Goal: Task Accomplishment & Management: Manage account settings

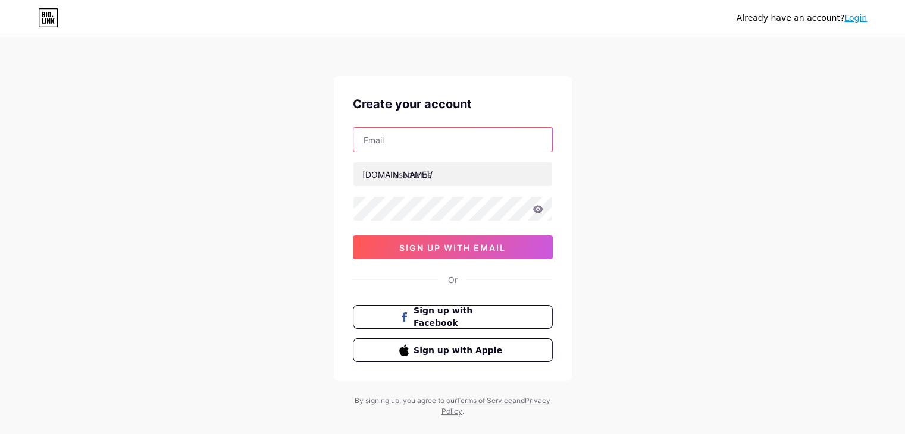
click at [466, 139] on input "text" at bounding box center [453, 140] width 199 height 24
click at [379, 139] on input "text" at bounding box center [453, 140] width 199 height 24
click at [396, 136] on input "text" at bounding box center [453, 140] width 199 height 24
type input "globalpropertiesllcajman"
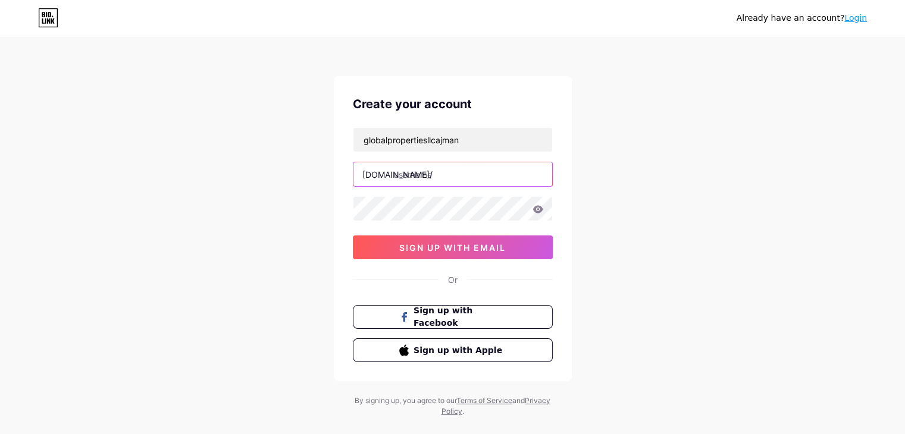
click at [414, 177] on input "text" at bounding box center [453, 174] width 199 height 24
type input "globalproperties"
click at [538, 212] on icon at bounding box center [538, 209] width 10 height 8
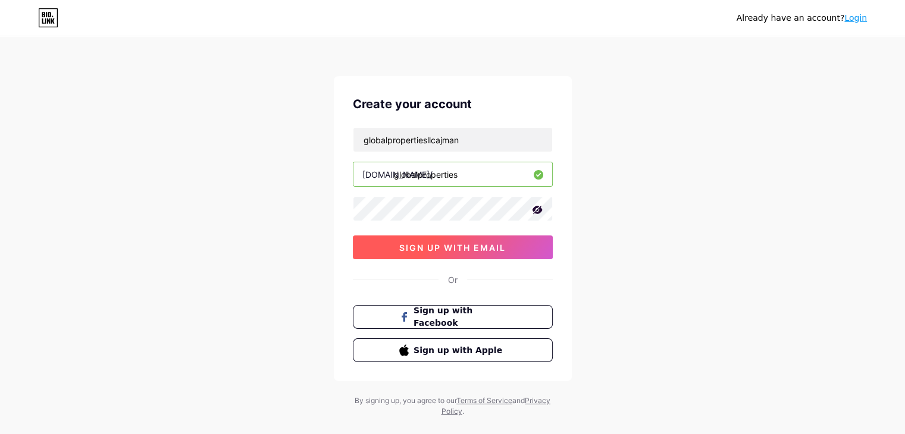
click at [462, 250] on span "sign up with email" at bounding box center [452, 248] width 107 height 10
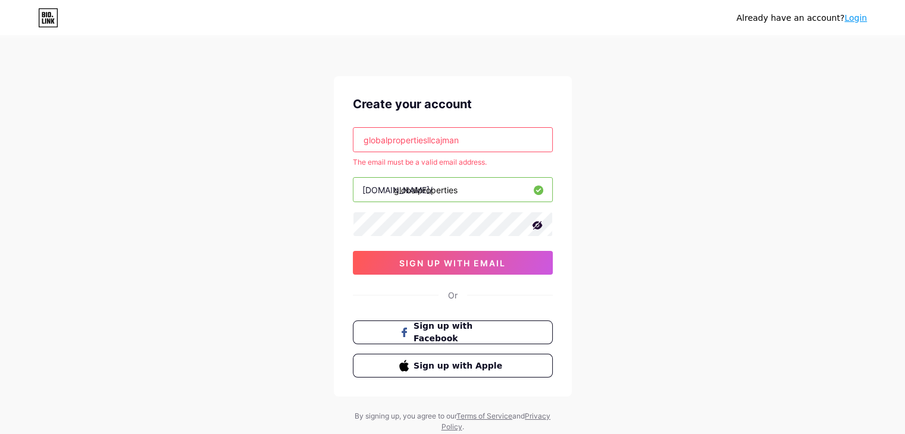
click at [463, 139] on input "globalpropertiesllcajman" at bounding box center [453, 140] width 199 height 24
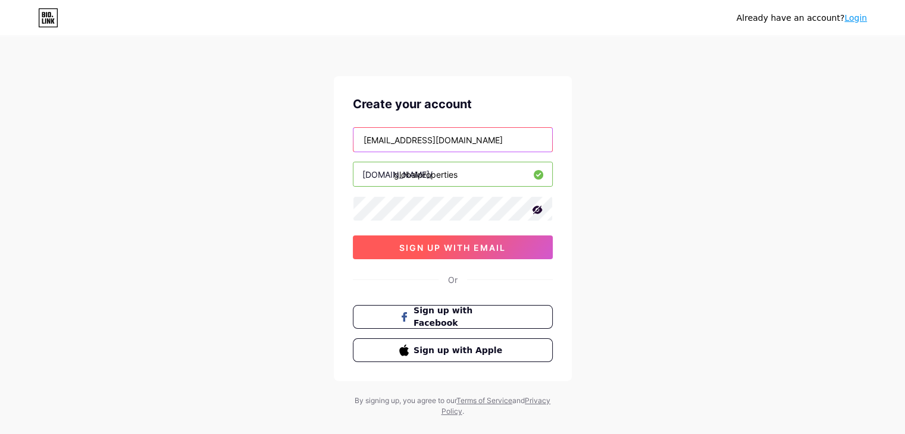
type input "[EMAIL_ADDRESS][DOMAIN_NAME]"
click at [469, 240] on button "sign up with email" at bounding box center [453, 248] width 200 height 24
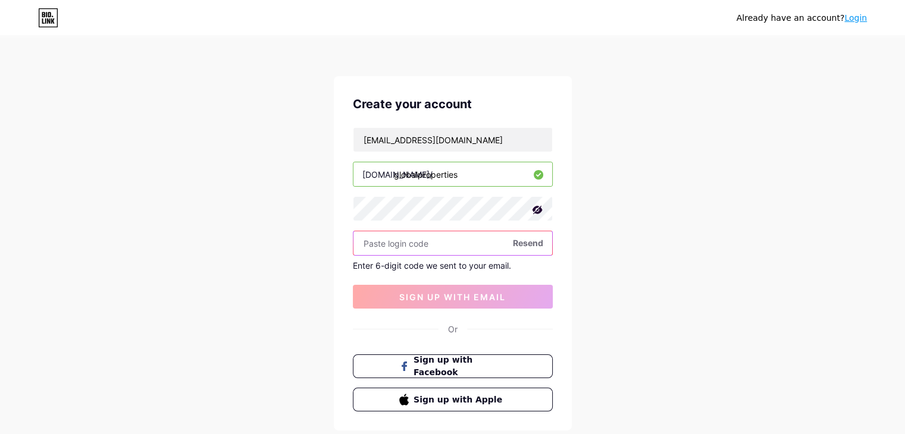
click at [404, 236] on input "text" at bounding box center [453, 244] width 199 height 24
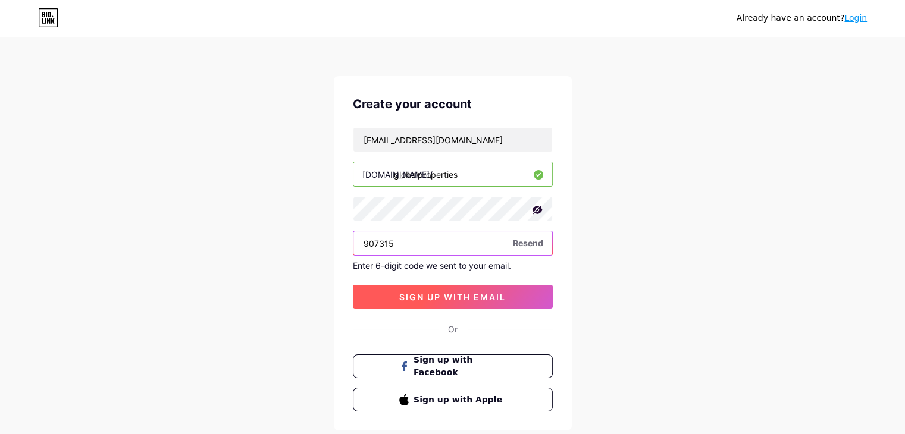
type input "907315"
click at [418, 298] on span "sign up with email" at bounding box center [452, 297] width 107 height 10
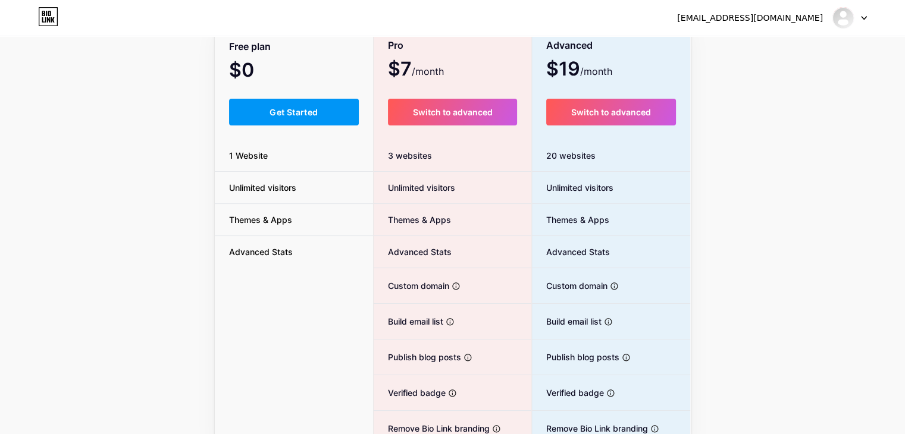
scroll to position [90, 0]
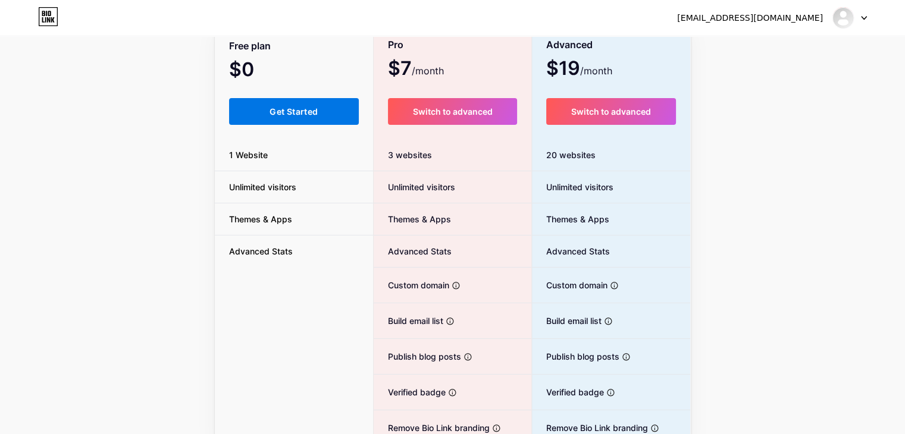
click at [290, 114] on span "Get Started" at bounding box center [294, 112] width 48 height 10
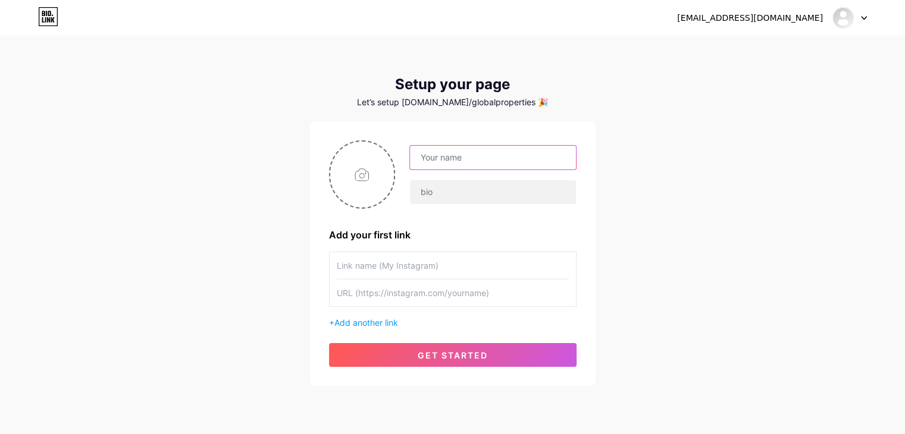
click at [449, 155] on input "text" at bounding box center [492, 158] width 165 height 24
type input "Global Properties"
click at [479, 205] on div "Global Properties" at bounding box center [453, 174] width 248 height 68
click at [458, 197] on input "text" at bounding box center [492, 192] width 165 height 24
click at [406, 272] on input "text" at bounding box center [453, 265] width 232 height 27
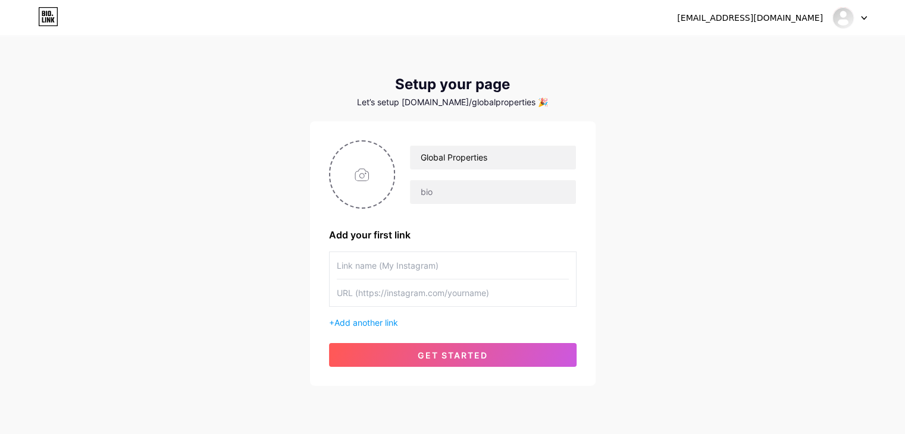
click at [377, 262] on input "text" at bounding box center [453, 265] width 232 height 27
click at [369, 273] on input "text" at bounding box center [453, 265] width 232 height 27
type input "f"
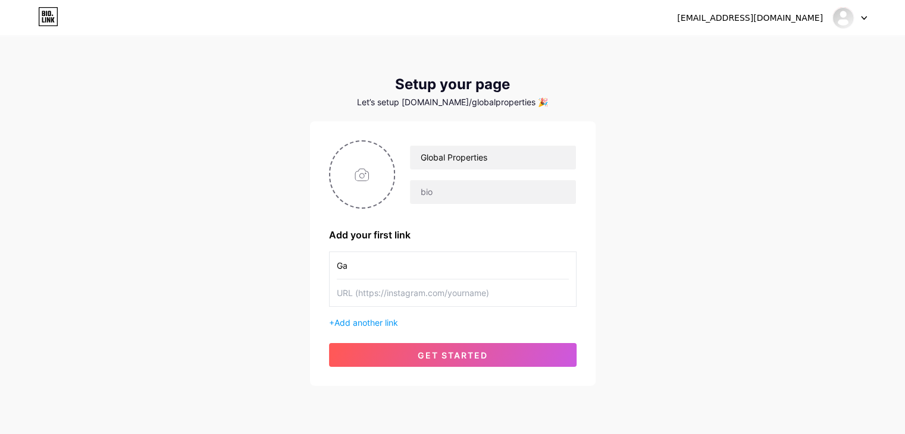
type input "G"
type input "Facebook"
click at [380, 292] on input "text" at bounding box center [453, 293] width 232 height 27
click at [405, 293] on input "text" at bounding box center [453, 293] width 232 height 27
paste input "[URL][DOMAIN_NAME]"
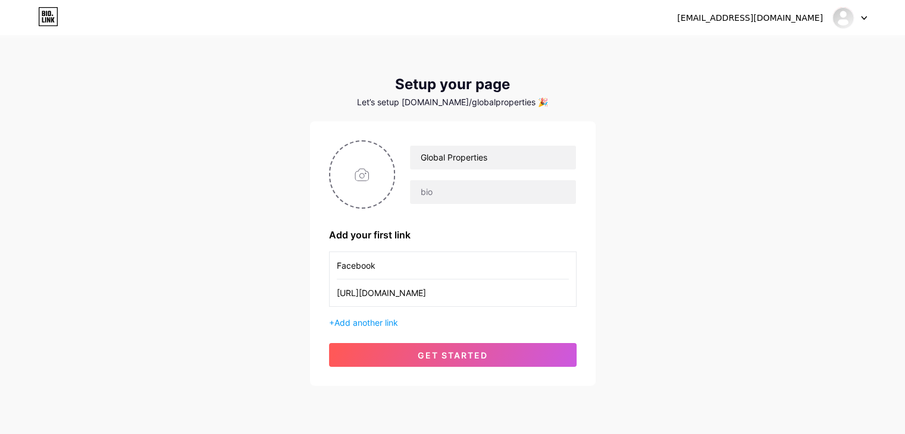
scroll to position [0, 55]
type input "[URL][DOMAIN_NAME]"
click at [386, 321] on span "Add another link" at bounding box center [366, 323] width 64 height 10
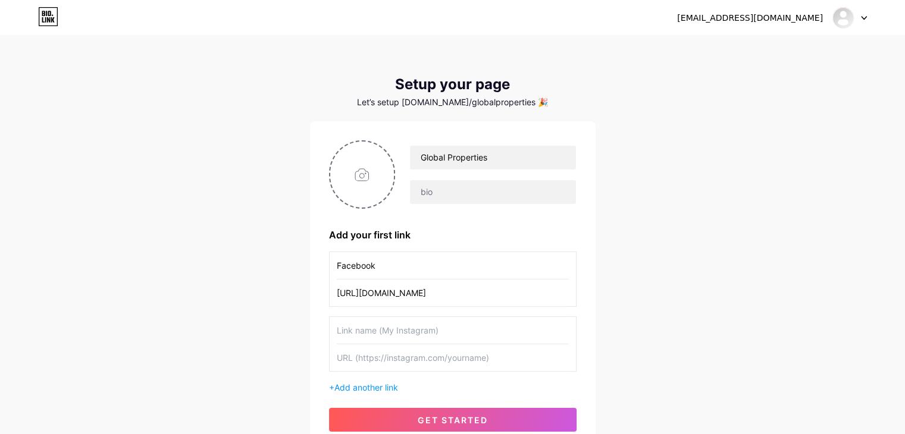
click at [405, 332] on input "text" at bounding box center [453, 330] width 232 height 27
type input "Website"
click at [406, 354] on input "text" at bounding box center [453, 358] width 232 height 27
click at [406, 354] on input "gl" at bounding box center [453, 358] width 232 height 27
type input "[DOMAIN_NAME]"
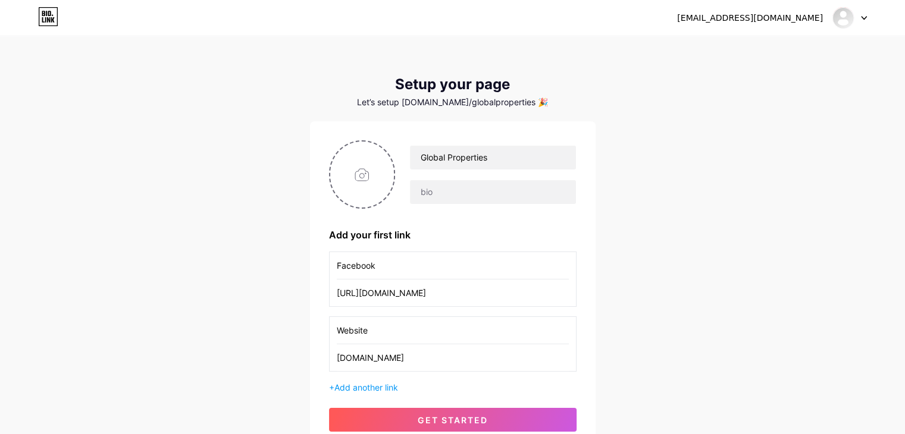
scroll to position [102, 0]
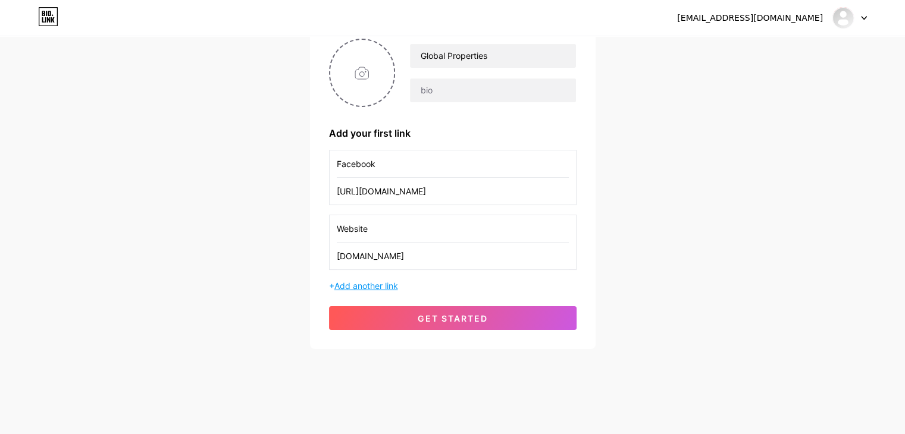
click at [378, 289] on span "Add another link" at bounding box center [366, 286] width 64 height 10
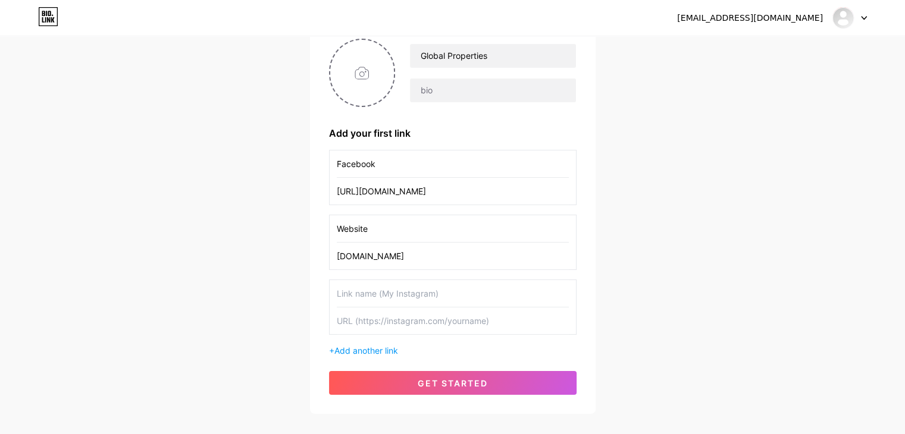
click at [419, 296] on input "text" at bounding box center [453, 293] width 232 height 27
type input "TikTok"
click at [420, 317] on input "text" at bounding box center [453, 321] width 232 height 27
click at [409, 320] on input "text" at bounding box center [453, 321] width 232 height 27
paste input "[URL][EMAIL_ADDRESS][DOMAIN_NAME][DOMAIN_NAME]"
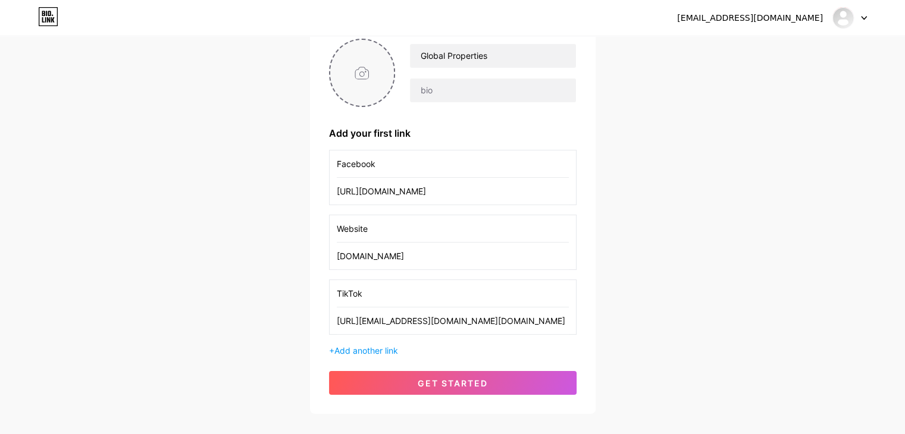
type input "[URL][EMAIL_ADDRESS][DOMAIN_NAME][DOMAIN_NAME]"
click at [364, 65] on input "file" at bounding box center [362, 73] width 64 height 66
click at [445, 91] on input "text" at bounding box center [492, 91] width 165 height 24
paste input "[PERSON_NAME]'s Top Real Estate in Premium Homes Luxury Apartments, Villas & To…"
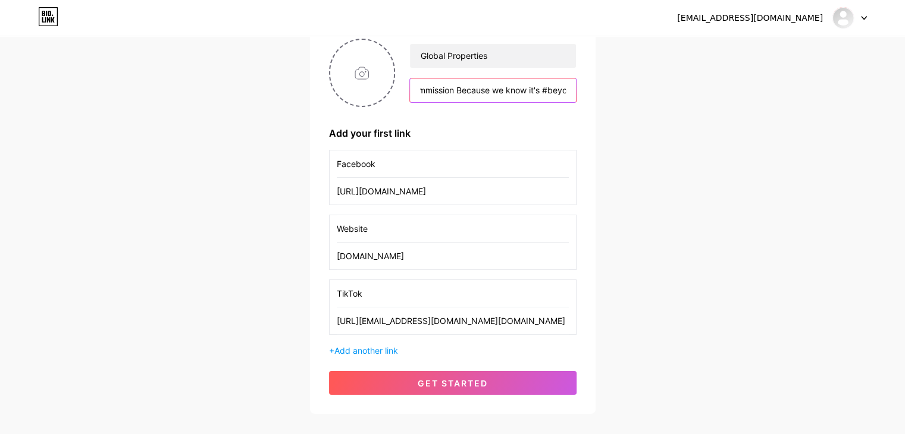
type input "[PERSON_NAME]'s Top Real Estate in Premium Homes Luxury Apartments, Villas & To…"
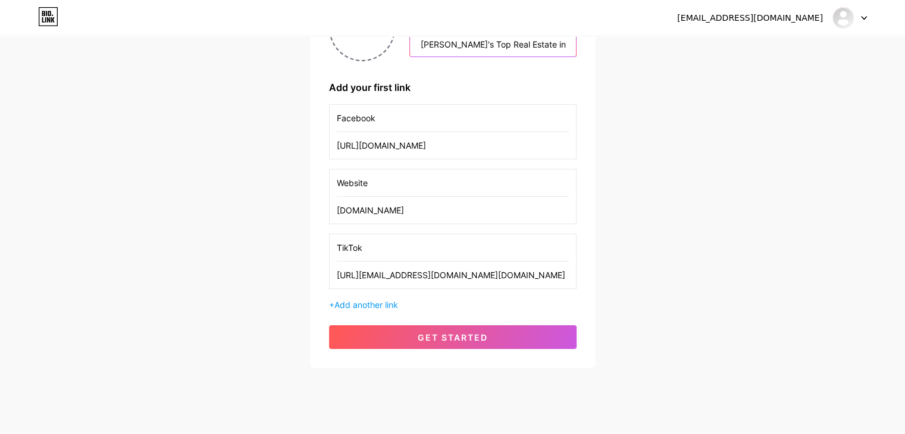
scroll to position [149, 0]
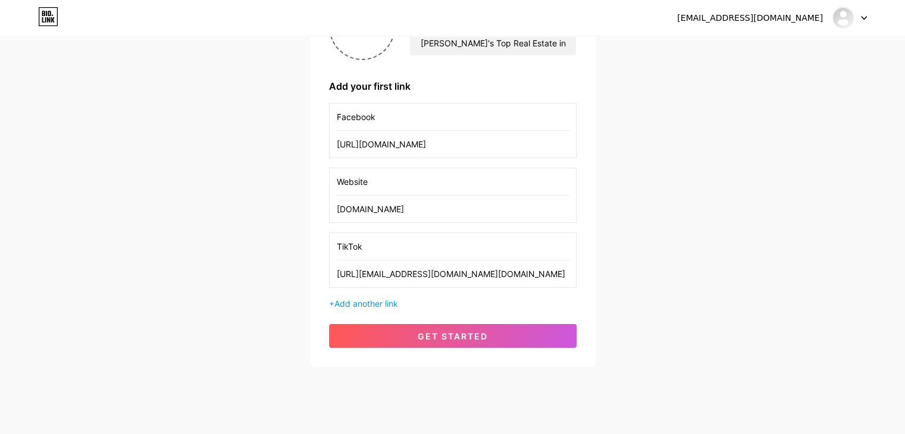
drag, startPoint x: 375, startPoint y: 182, endPoint x: 336, endPoint y: 182, distance: 39.3
click at [337, 182] on input "Website" at bounding box center [453, 181] width 232 height 27
click at [364, 296] on div "Facebook [URL][DOMAIN_NAME] Website [DOMAIN_NAME] TikTok [URL][EMAIL_ADDRESS][D…" at bounding box center [453, 206] width 248 height 207
click at [364, 301] on span "Add another link" at bounding box center [366, 304] width 64 height 10
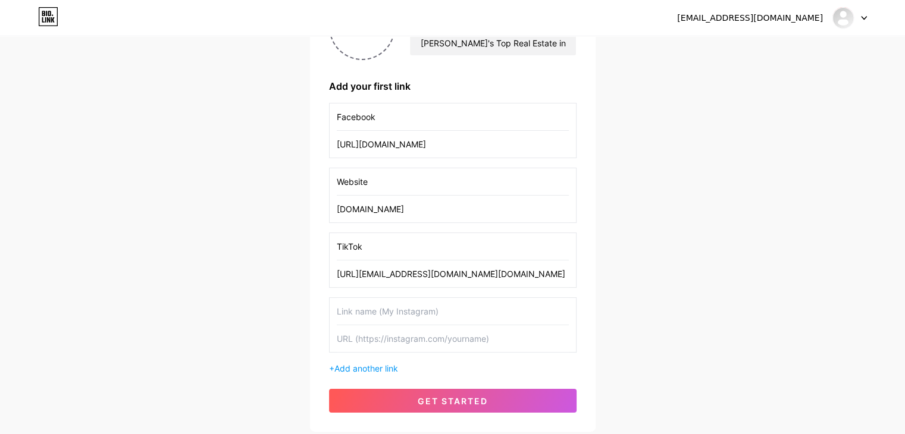
click at [364, 314] on input "text" at bounding box center [453, 311] width 232 height 27
type input "Instagram"
click at [371, 334] on input "text" at bounding box center [453, 339] width 232 height 27
click at [436, 351] on input "text" at bounding box center [453, 339] width 232 height 27
paste input "[URL][DOMAIN_NAME]"
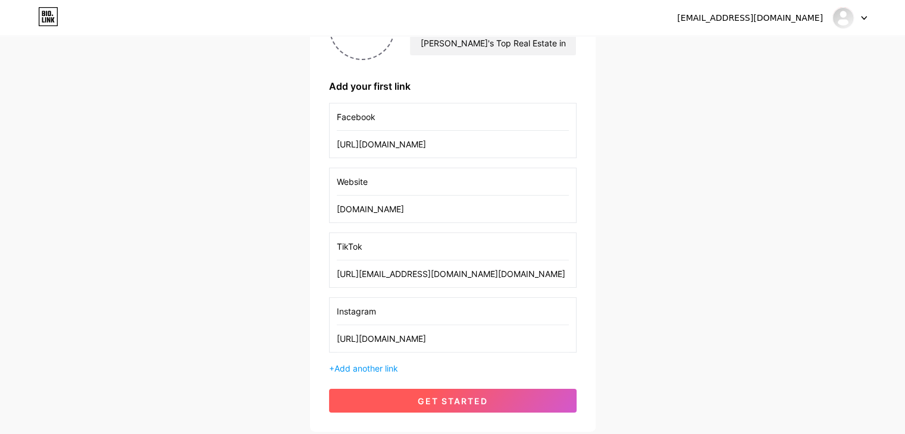
type input "[URL][DOMAIN_NAME]"
click at [435, 396] on span "get started" at bounding box center [453, 401] width 70 height 10
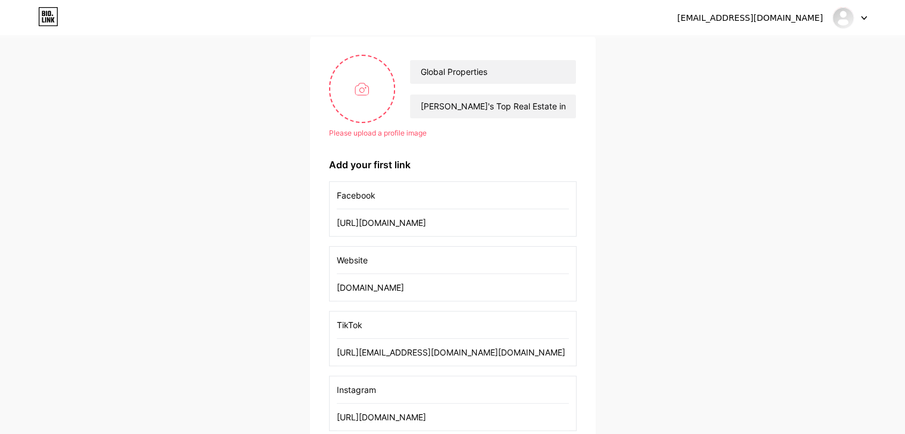
scroll to position [82, 0]
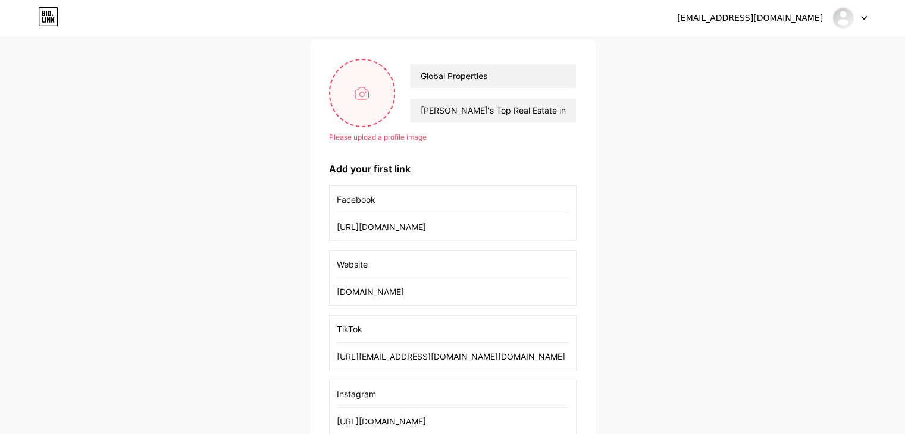
click at [371, 82] on input "file" at bounding box center [362, 93] width 64 height 66
click at [371, 109] on input "file" at bounding box center [362, 93] width 64 height 66
click at [375, 103] on input "file" at bounding box center [362, 93] width 64 height 66
click at [353, 80] on input "file" at bounding box center [362, 93] width 64 height 66
type input "C:\fakepath\global properties-01.png"
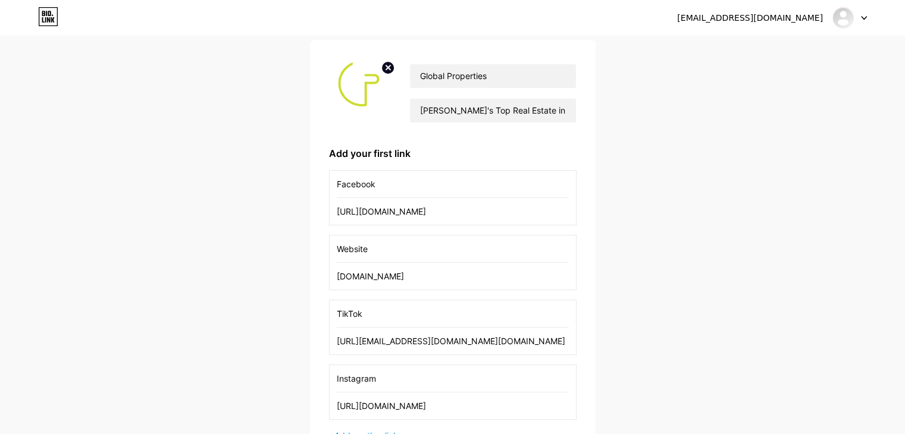
click at [384, 70] on circle at bounding box center [387, 67] width 13 height 13
click at [364, 92] on input "file" at bounding box center [362, 93] width 64 height 66
type input "C:\fakepath\global properties-01.png"
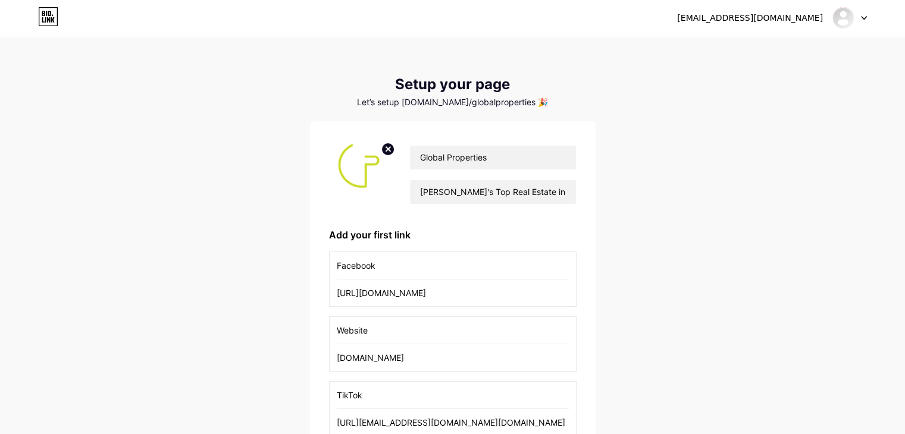
scroll to position [231, 0]
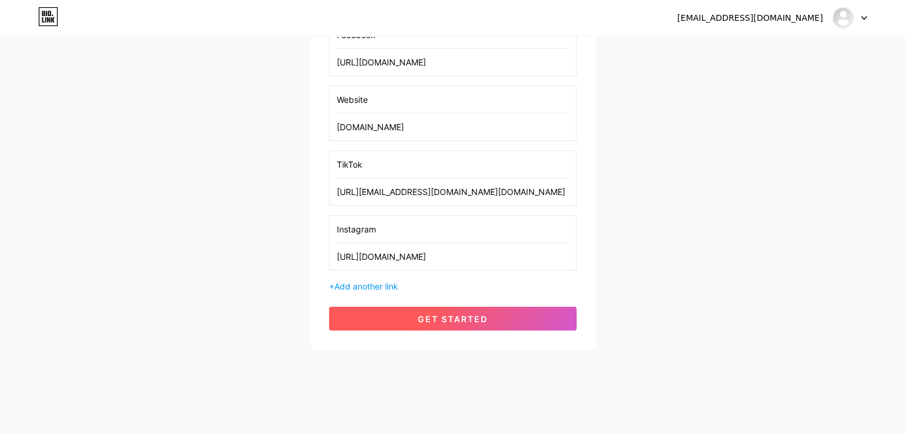
click at [423, 307] on button "get started" at bounding box center [453, 319] width 248 height 24
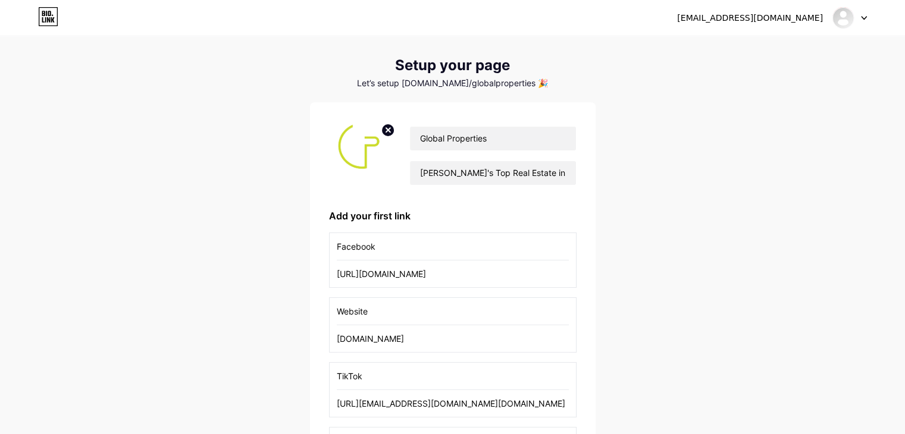
scroll to position [0, 0]
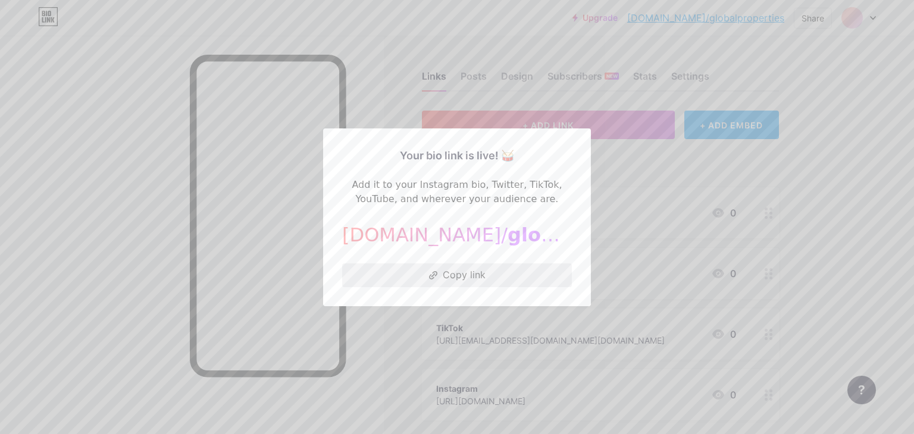
click at [483, 275] on button "Copy link" at bounding box center [457, 276] width 230 height 24
click at [455, 267] on button "Copy link" at bounding box center [457, 276] width 230 height 24
click at [655, 179] on div at bounding box center [457, 217] width 914 height 434
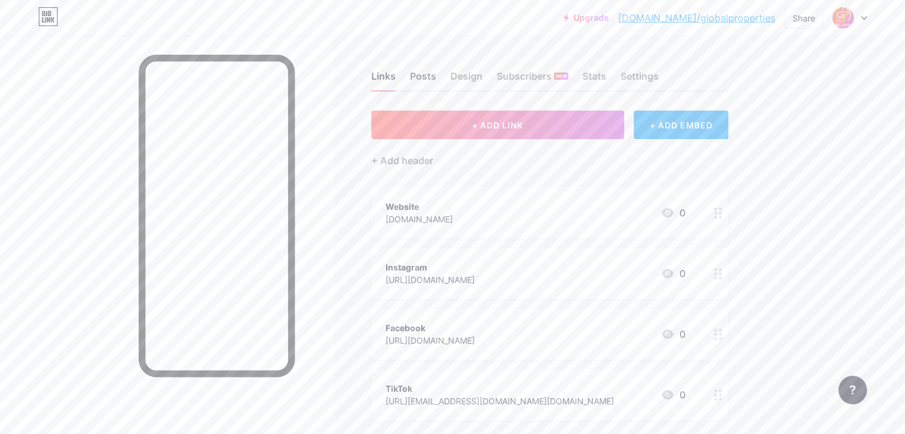
click at [436, 77] on div "Posts" at bounding box center [423, 79] width 26 height 21
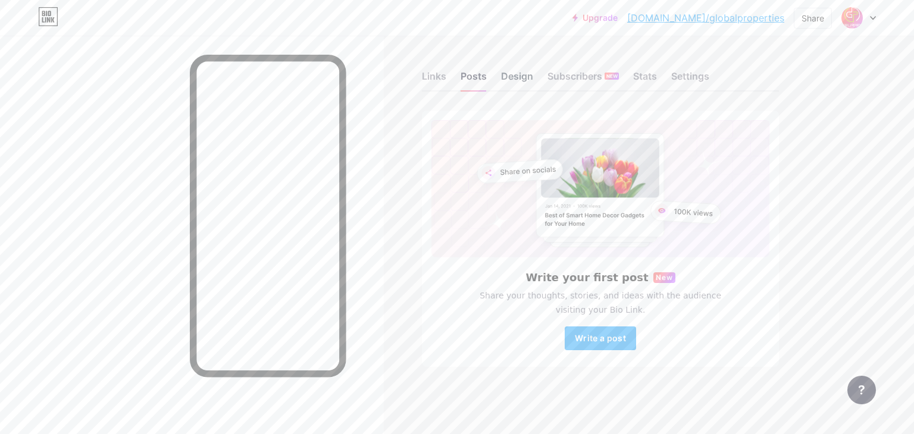
click at [518, 85] on div "Design" at bounding box center [517, 79] width 32 height 21
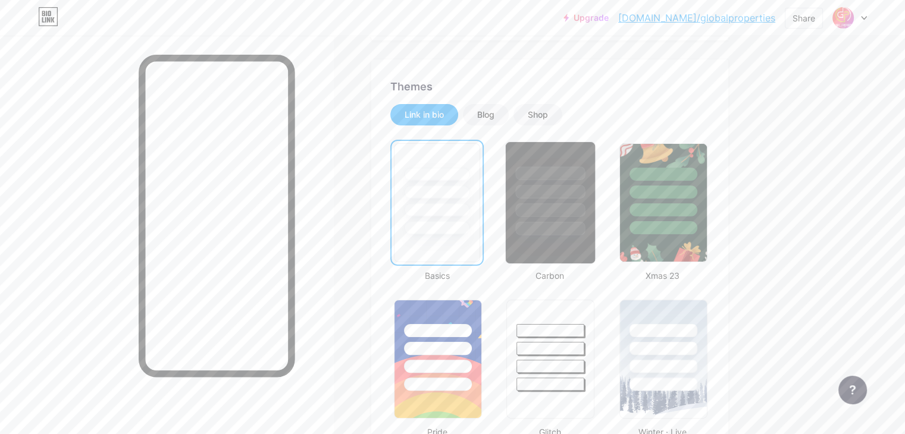
scroll to position [213, 0]
click at [596, 238] on div at bounding box center [550, 201] width 90 height 123
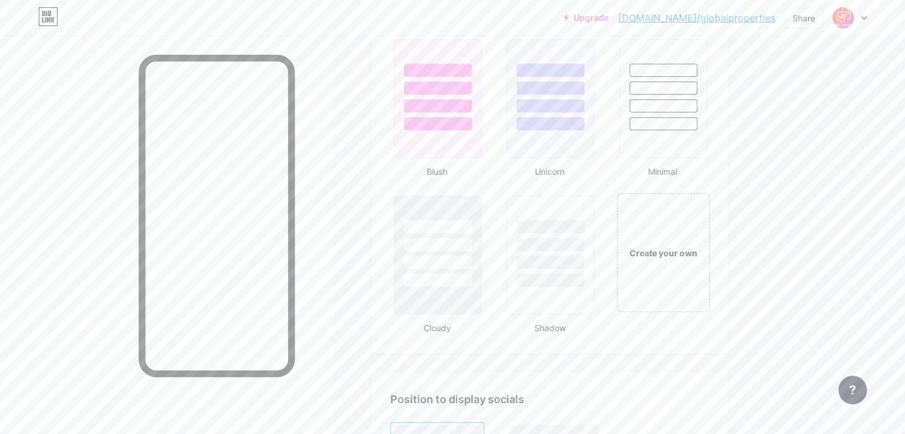
scroll to position [1369, 0]
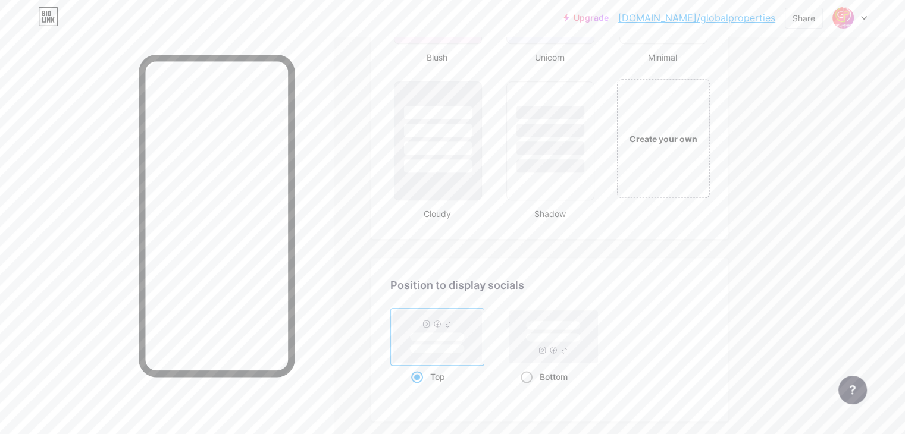
click at [533, 371] on span at bounding box center [527, 377] width 12 height 12
click at [529, 388] on input "Bottom" at bounding box center [525, 392] width 8 height 8
radio input "true"
click at [465, 333] on rect at bounding box center [437, 337] width 55 height 9
click at [419, 388] on input "Top" at bounding box center [415, 392] width 8 height 8
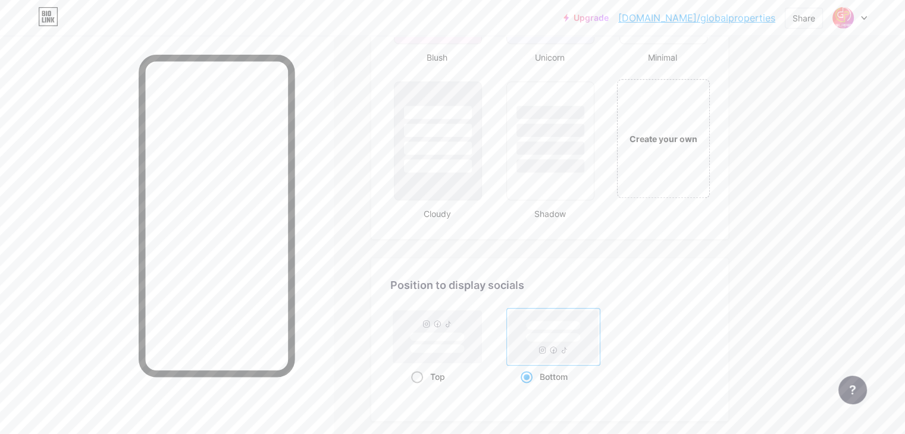
radio input "true"
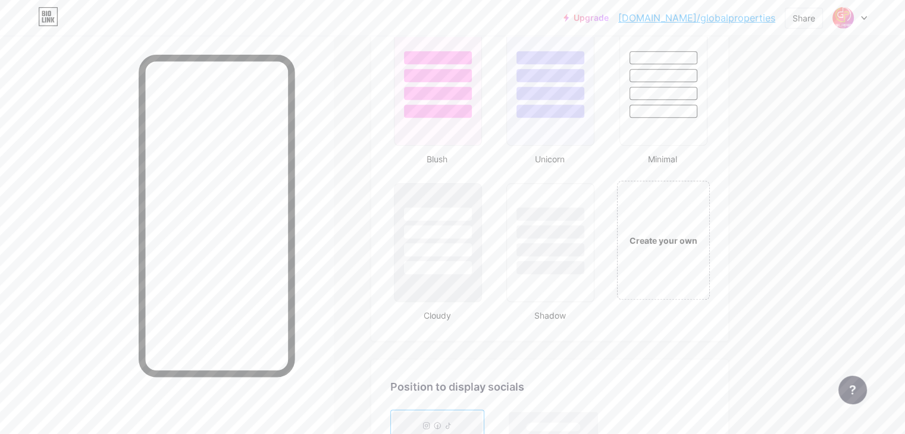
scroll to position [1380, 0]
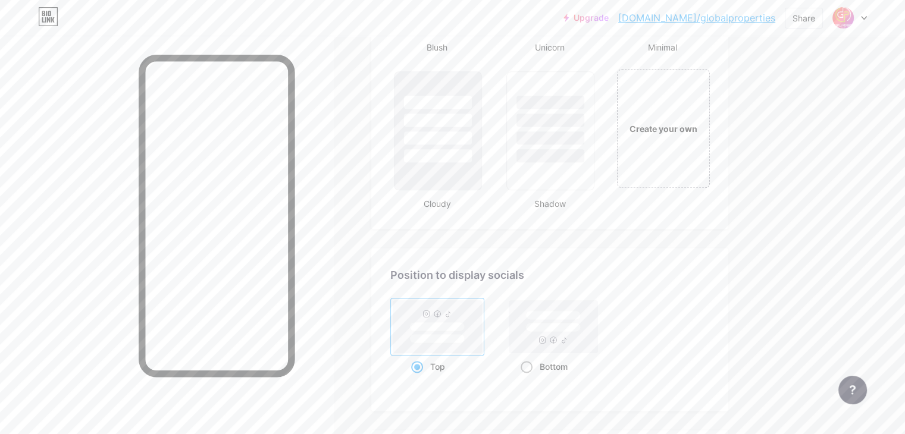
click at [587, 356] on div "Bottom" at bounding box center [554, 367] width 66 height 22
click at [529, 378] on input "Bottom" at bounding box center [525, 382] width 8 height 8
radio input "true"
click at [482, 305] on rect at bounding box center [437, 327] width 89 height 52
click at [419, 378] on input "Top" at bounding box center [415, 382] width 8 height 8
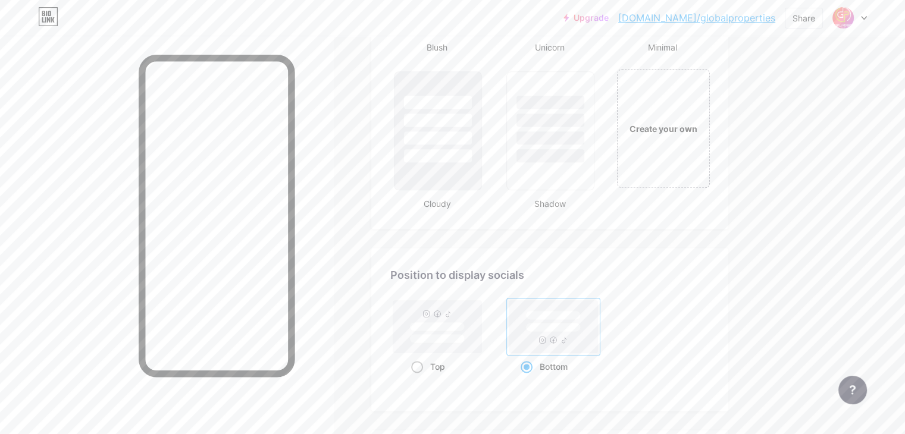
radio input "true"
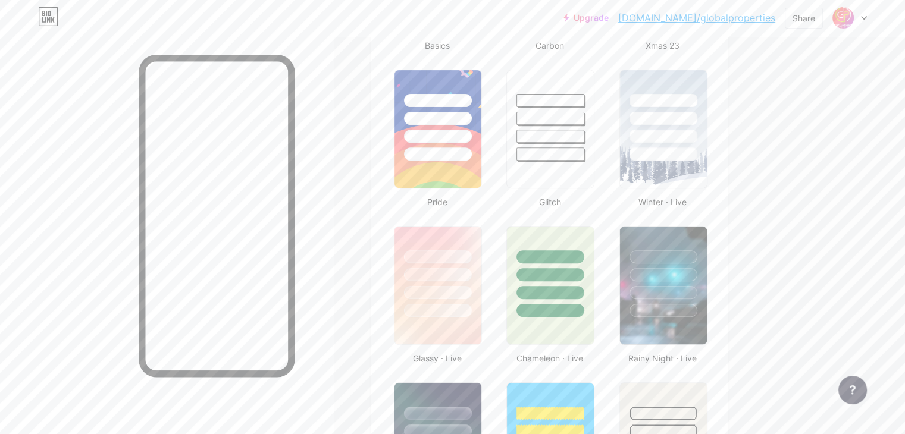
scroll to position [443, 0]
click at [586, 295] on div at bounding box center [551, 293] width 70 height 14
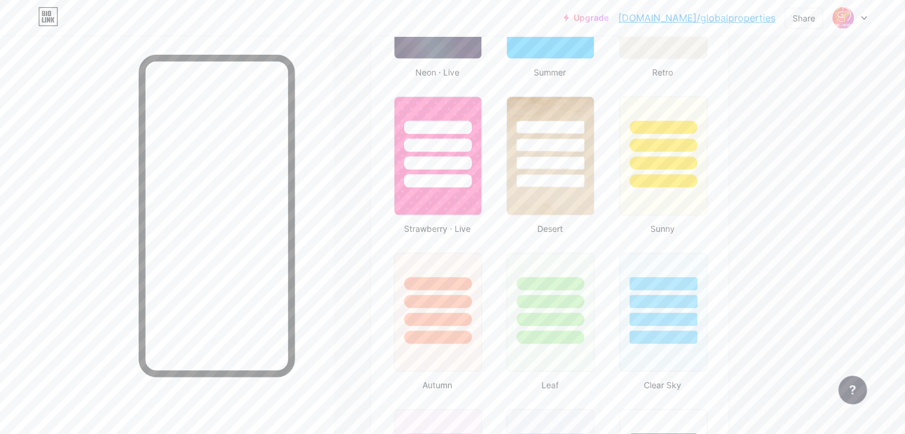
scroll to position [900, 0]
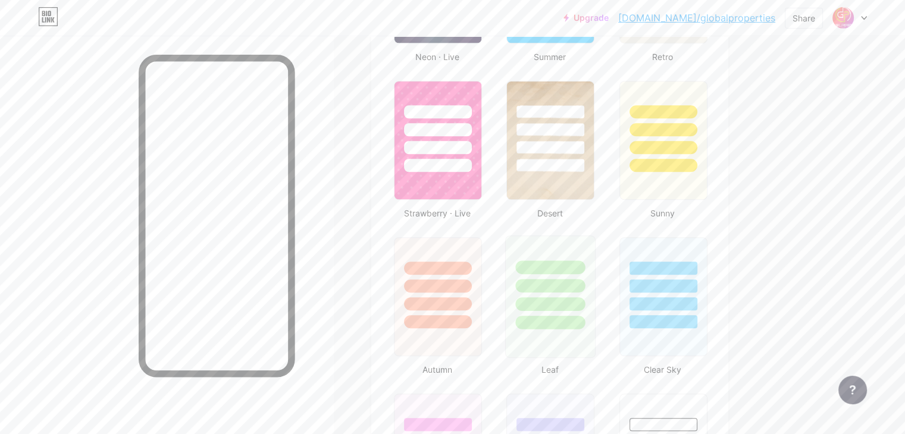
click at [586, 303] on div at bounding box center [551, 305] width 70 height 14
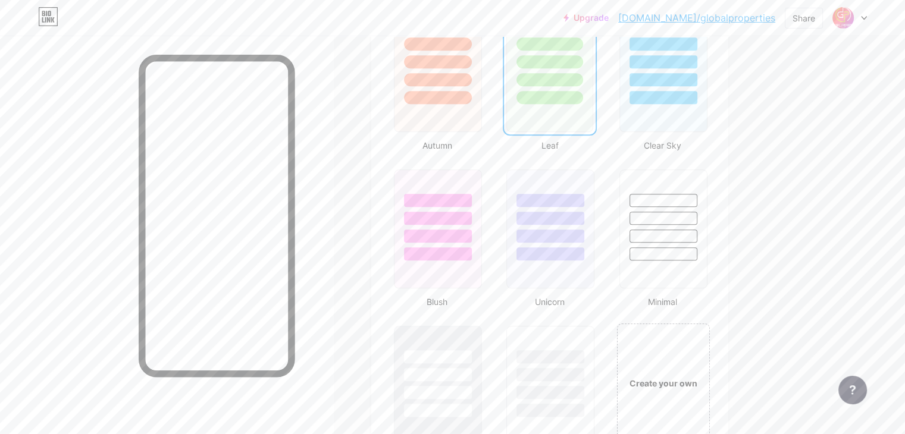
scroll to position [1127, 0]
click at [686, 246] on div at bounding box center [663, 253] width 70 height 14
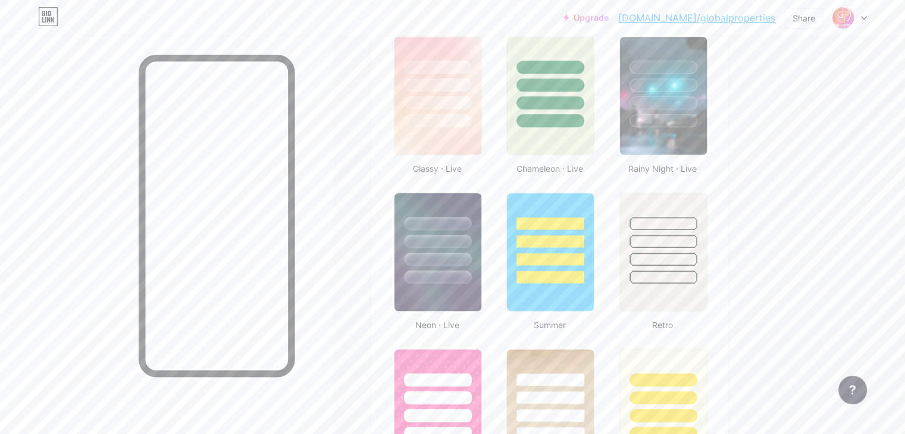
scroll to position [633, 0]
click at [483, 307] on img at bounding box center [437, 250] width 89 height 121
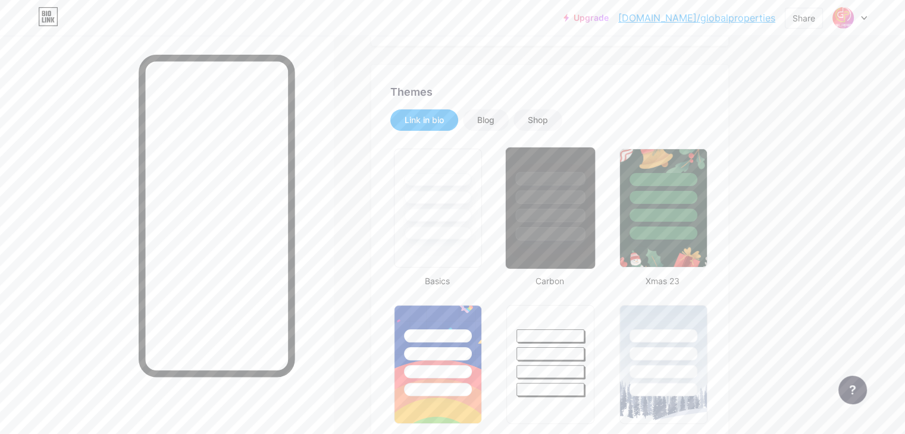
scroll to position [184, 0]
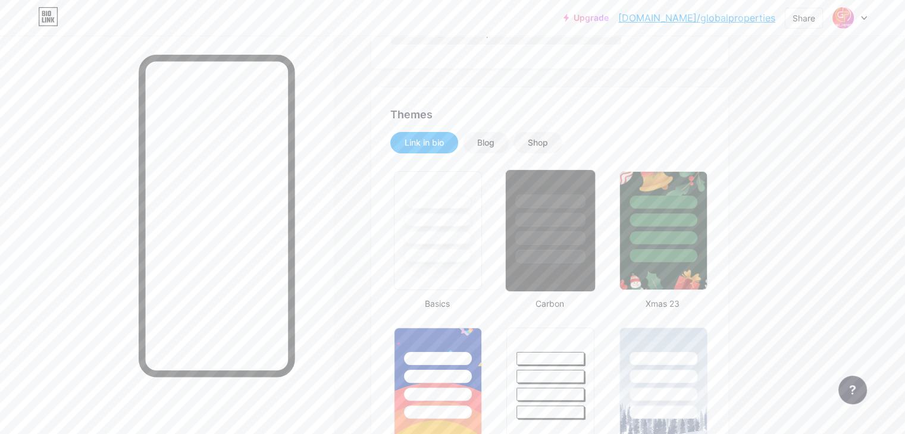
click at [586, 204] on div at bounding box center [551, 202] width 70 height 14
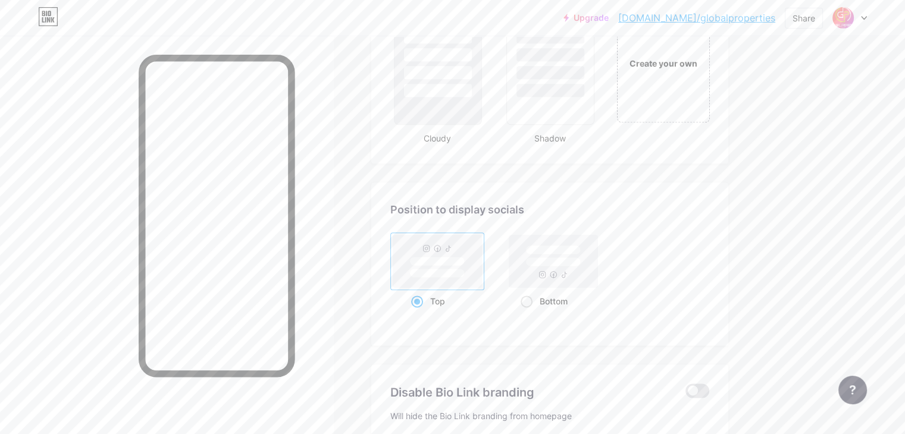
scroll to position [1449, 0]
click at [724, 20] on link "[DOMAIN_NAME]/globalproperties" at bounding box center [696, 18] width 157 height 14
click at [702, 65] on div "Create your own" at bounding box center [663, 59] width 96 height 123
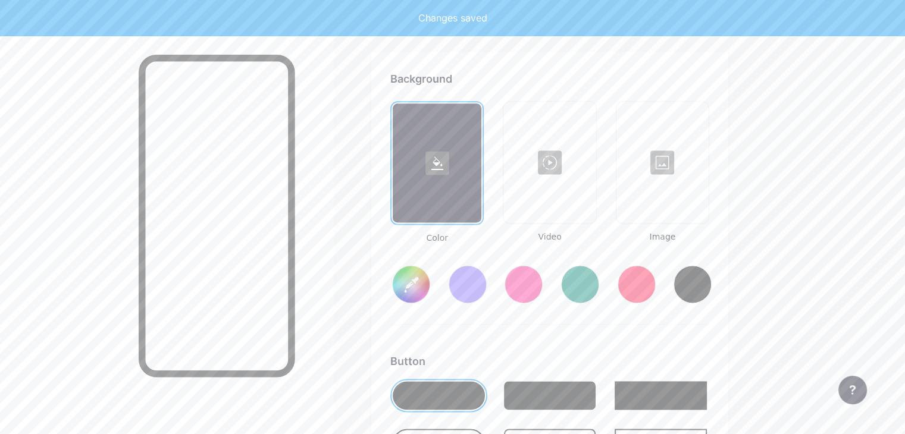
type input "#ffffff"
type input "#000000"
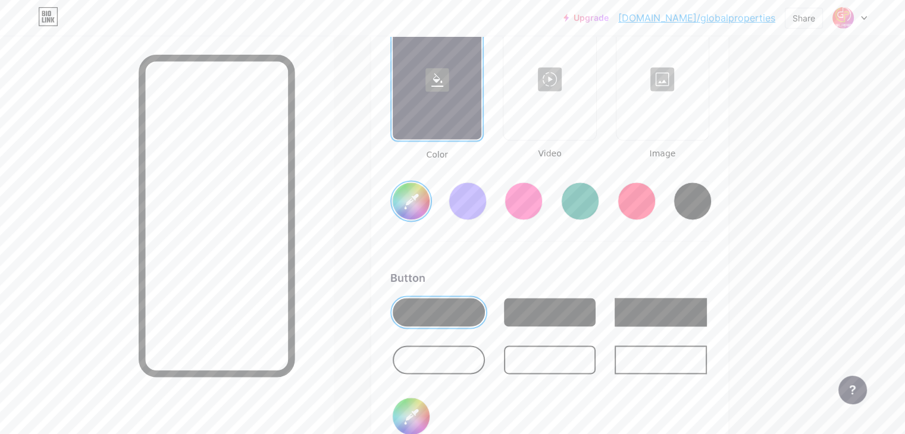
scroll to position [1661, 0]
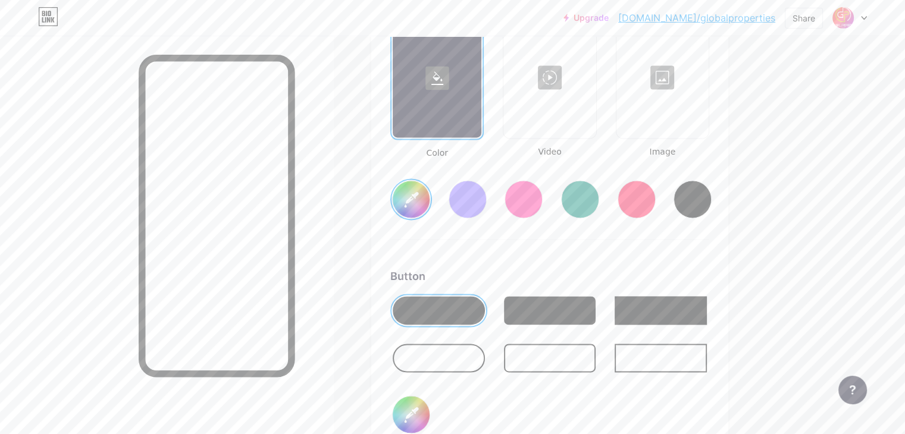
click at [712, 194] on div at bounding box center [693, 199] width 38 height 38
type input "#000000"
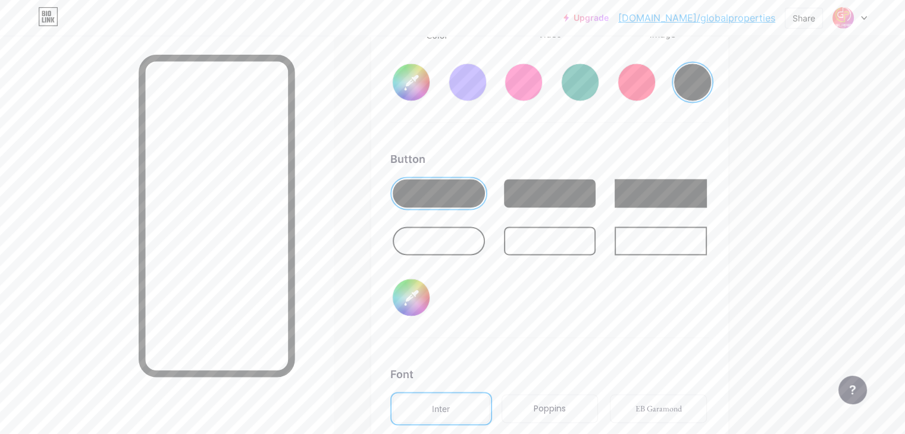
scroll to position [1780, 0]
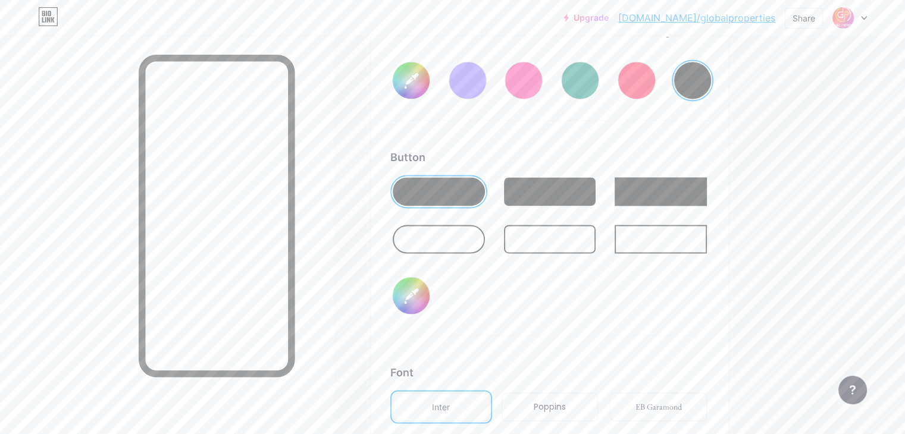
click at [600, 207] on div at bounding box center [549, 222] width 319 height 95
click at [592, 186] on div at bounding box center [550, 191] width 92 height 29
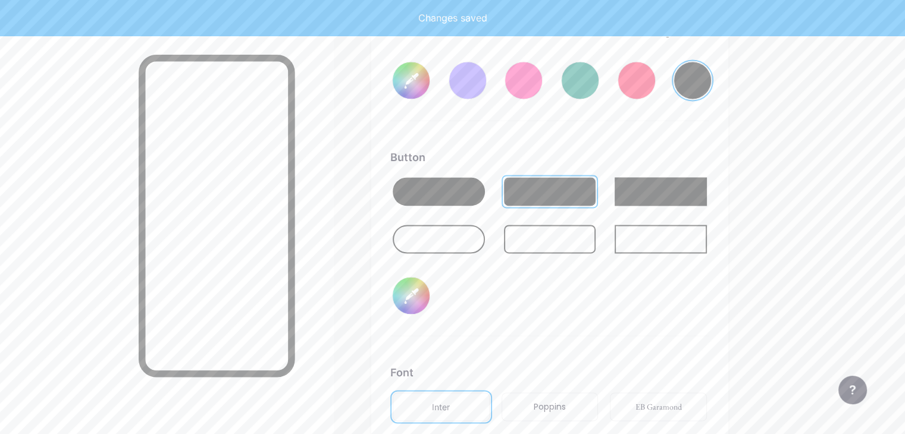
click at [485, 227] on div at bounding box center [439, 239] width 92 height 29
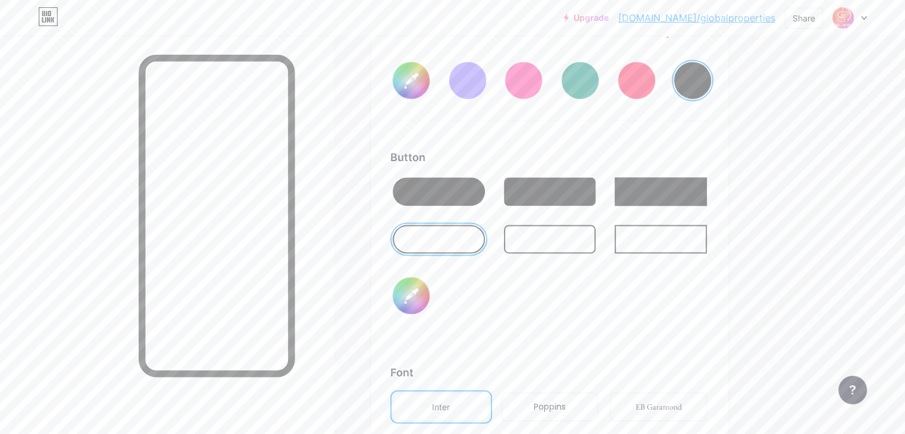
click at [596, 186] on div at bounding box center [550, 191] width 92 height 29
click at [752, 22] on link "[DOMAIN_NAME]/globalproperties" at bounding box center [696, 18] width 157 height 14
click at [712, 83] on div at bounding box center [693, 80] width 38 height 38
click at [430, 284] on input "#000000" at bounding box center [411, 295] width 37 height 37
click at [540, 292] on div "Button #000000" at bounding box center [549, 242] width 319 height 187
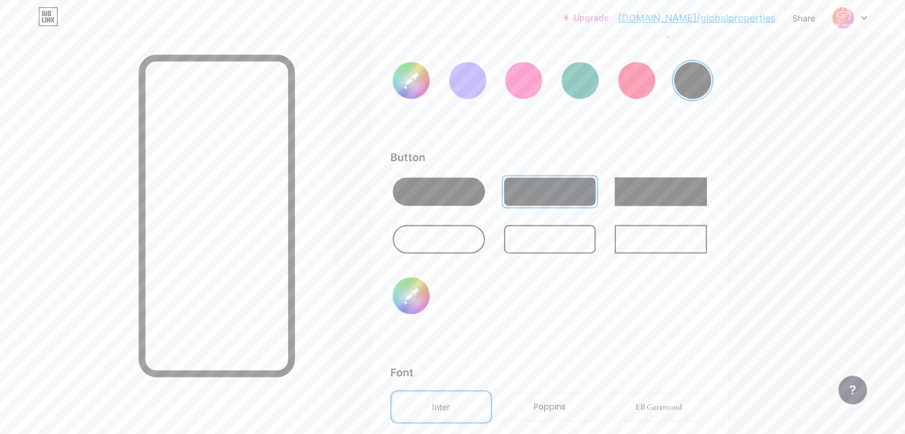
click at [430, 302] on input "#000000" at bounding box center [411, 295] width 37 height 37
type input "#b6bf3b"
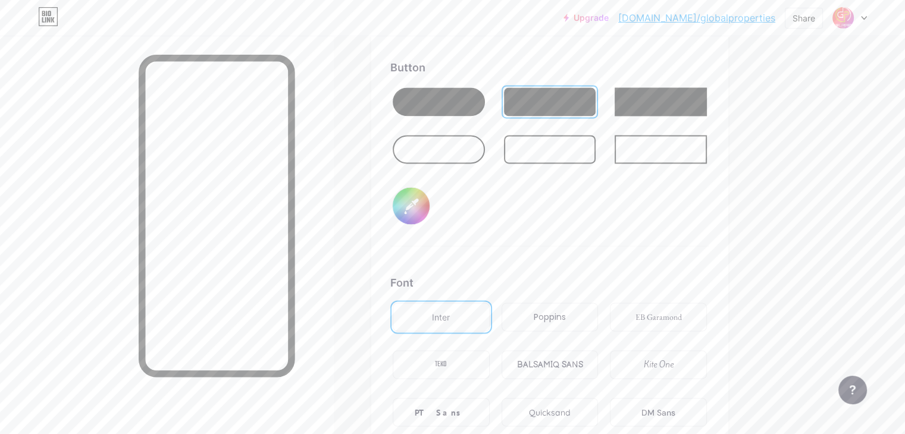
click at [566, 314] on div "Poppins" at bounding box center [550, 317] width 32 height 12
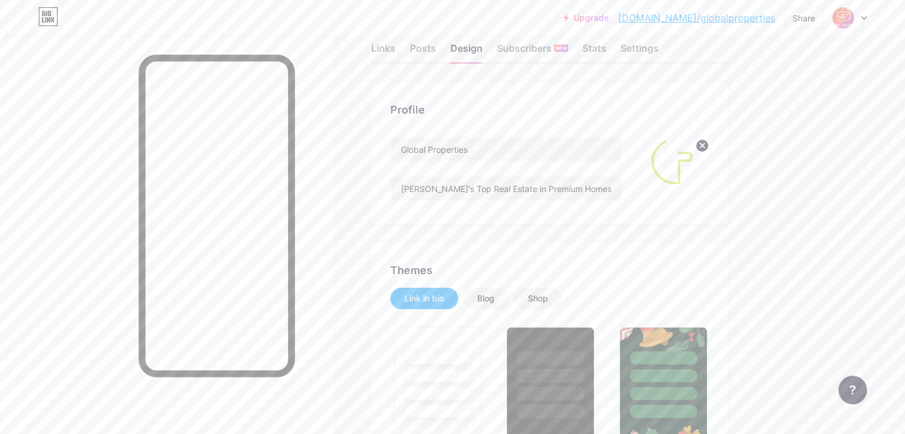
scroll to position [0, 0]
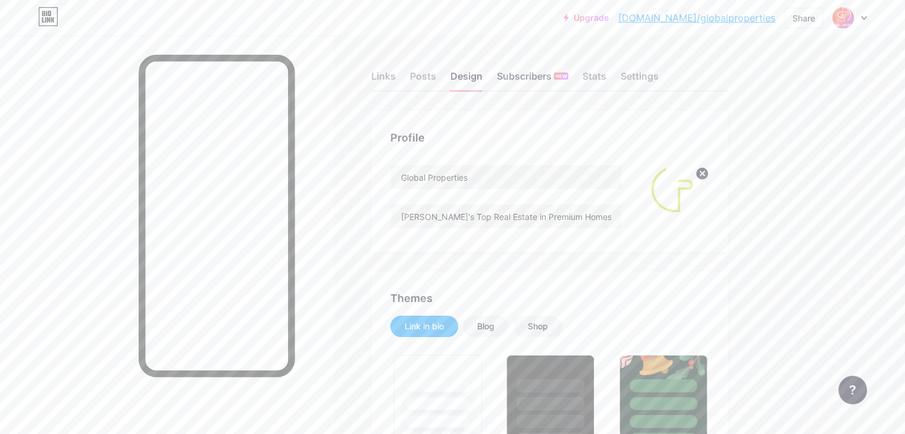
click at [568, 72] on div "Subscribers NEW" at bounding box center [532, 79] width 71 height 21
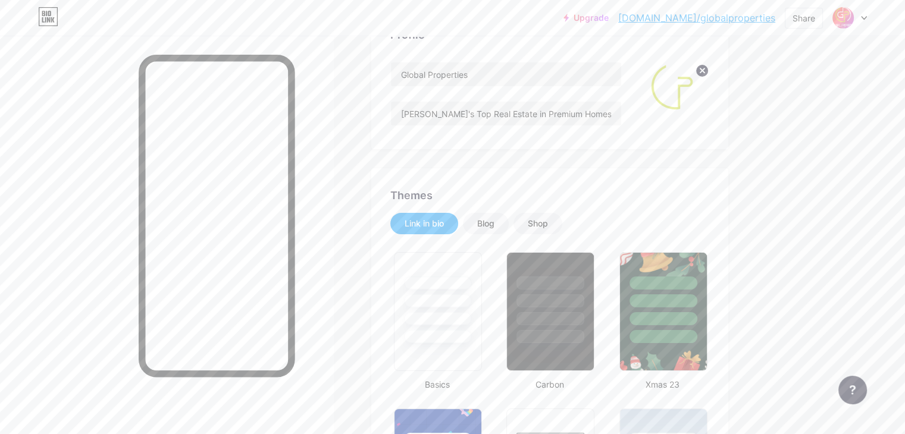
scroll to position [111, 0]
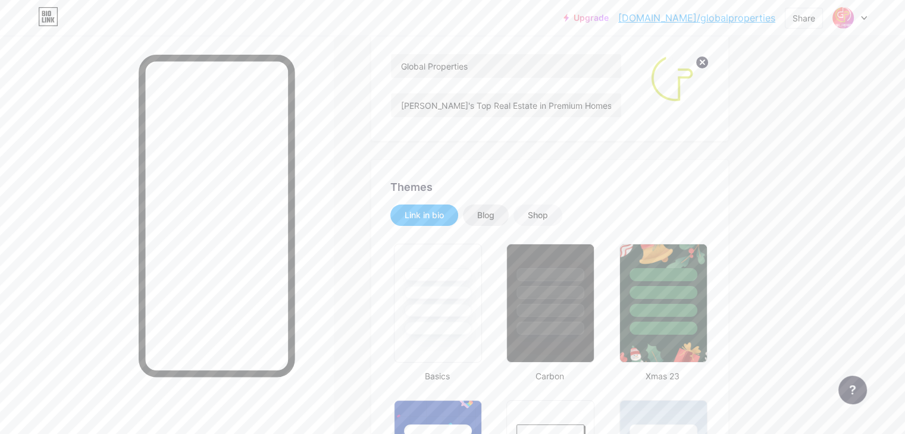
click at [509, 222] on div "Blog" at bounding box center [486, 215] width 46 height 21
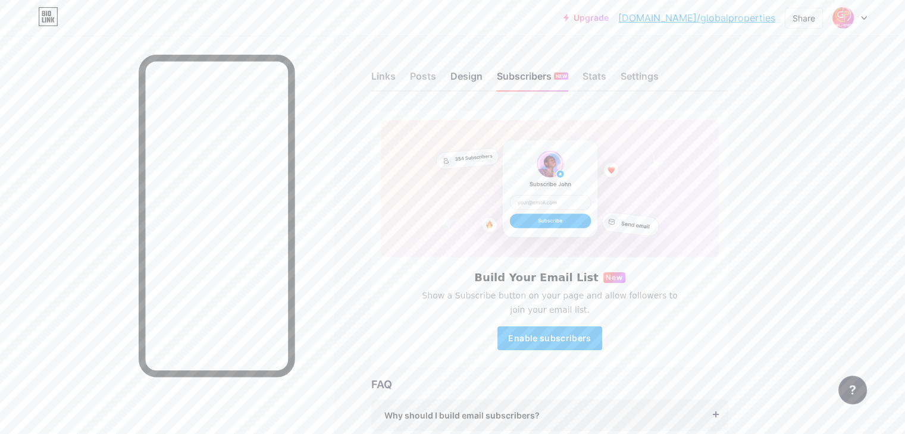
click at [483, 70] on div "Design" at bounding box center [467, 79] width 32 height 21
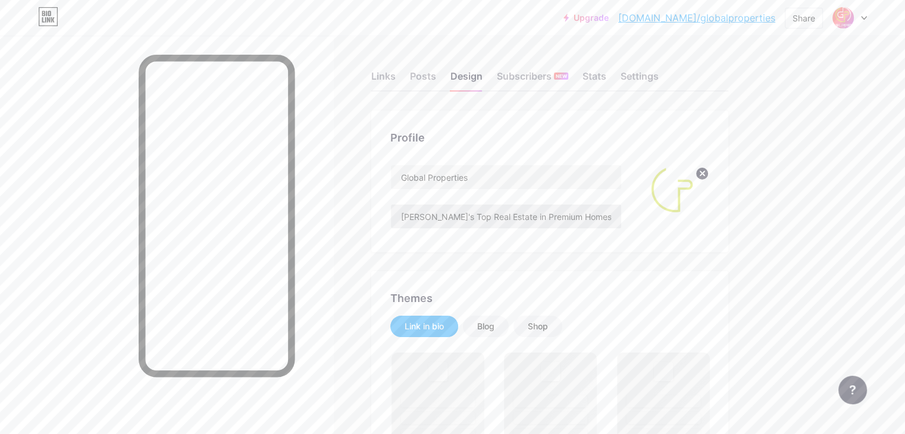
scroll to position [77, 0]
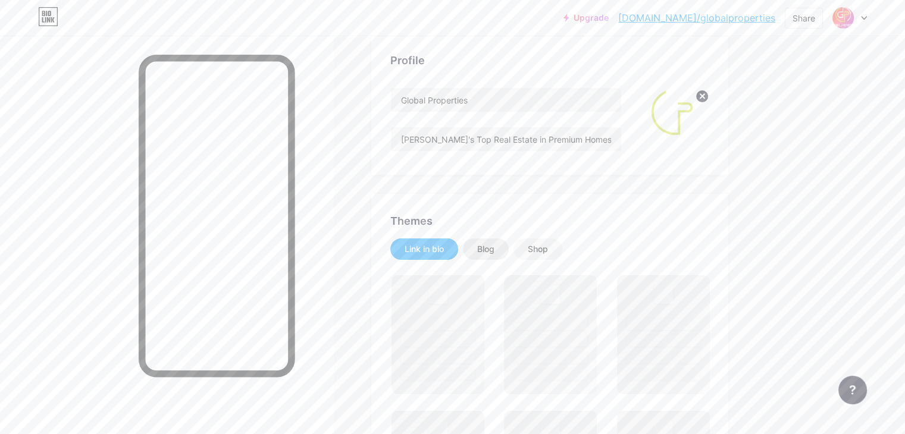
click at [509, 251] on div "Blog" at bounding box center [486, 249] width 46 height 21
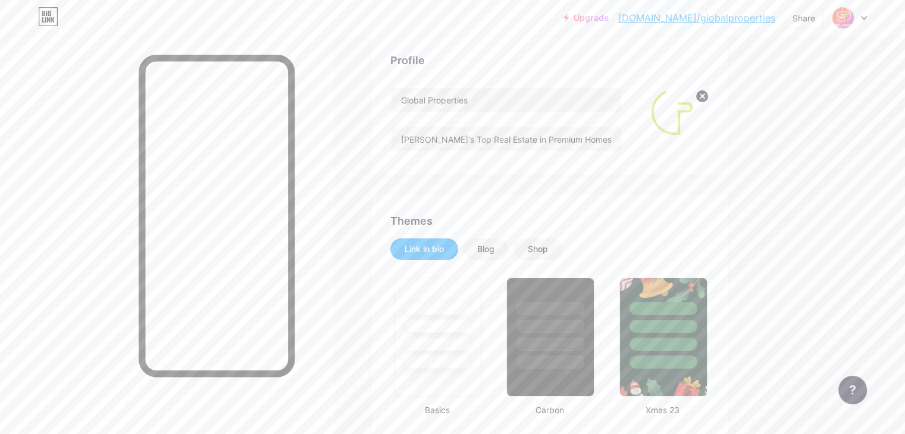
type input "#000000"
type input "#b6bf3b"
type input "#ffffff"
click at [509, 242] on div "Blog" at bounding box center [486, 249] width 46 height 21
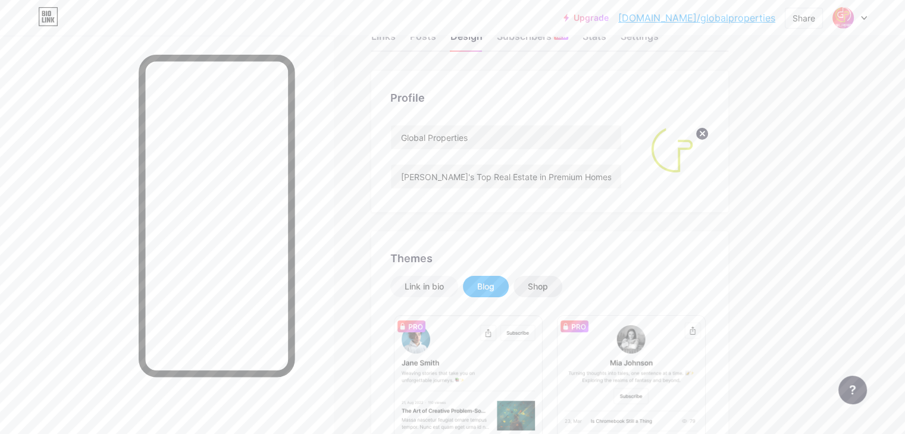
scroll to position [0, 0]
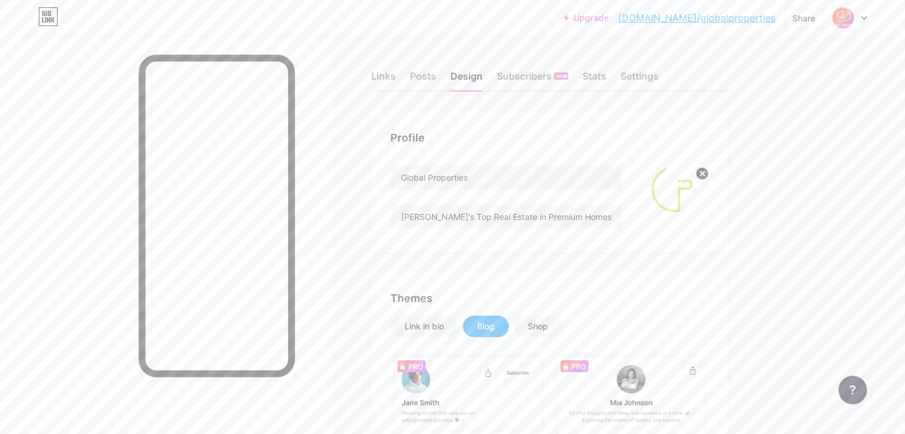
click at [450, 70] on div "Links Posts Design Subscribers NEW Stats Settings" at bounding box center [549, 71] width 357 height 42
click at [396, 74] on div "Links" at bounding box center [383, 79] width 24 height 21
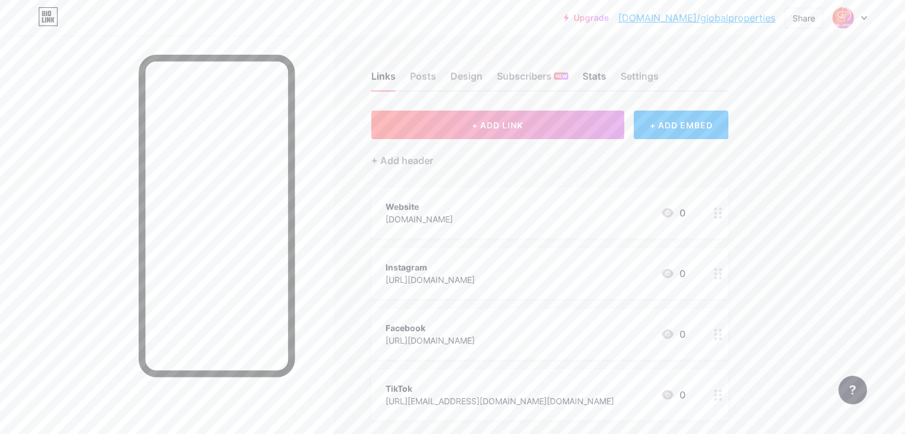
click at [606, 75] on div "Stats" at bounding box center [595, 79] width 24 height 21
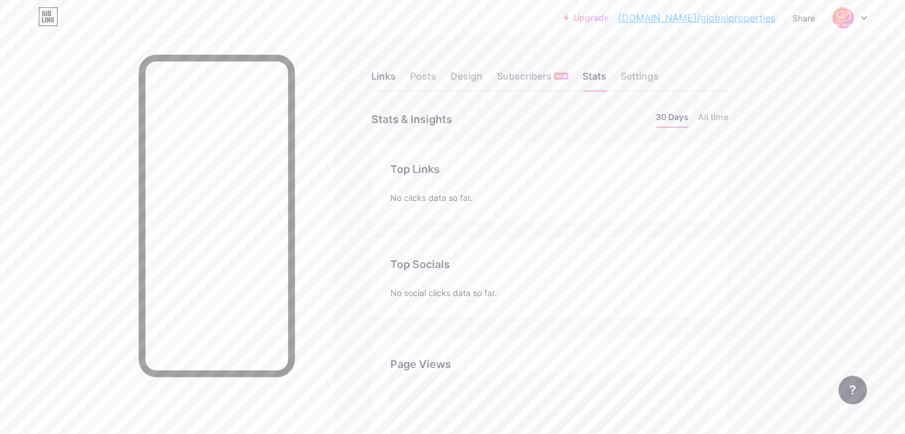
click at [396, 79] on div "Links" at bounding box center [383, 79] width 24 height 21
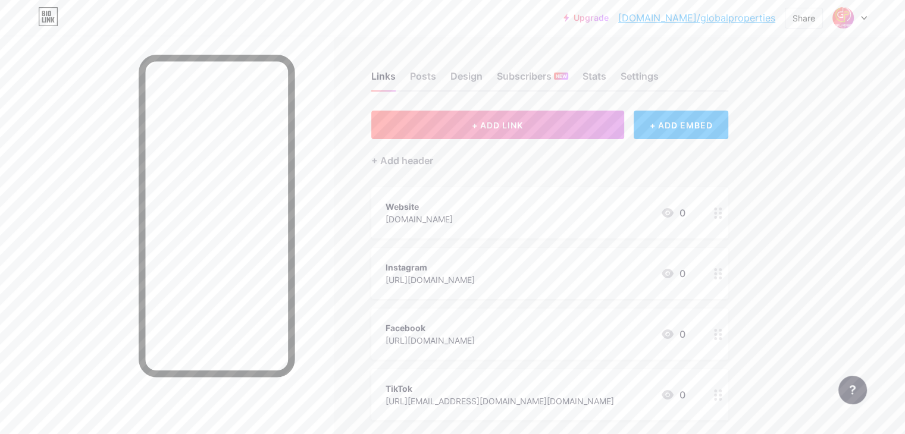
click at [657, 396] on div "TikTok [URL][EMAIL_ADDRESS][DOMAIN_NAME][DOMAIN_NAME] 0" at bounding box center [536, 394] width 300 height 27
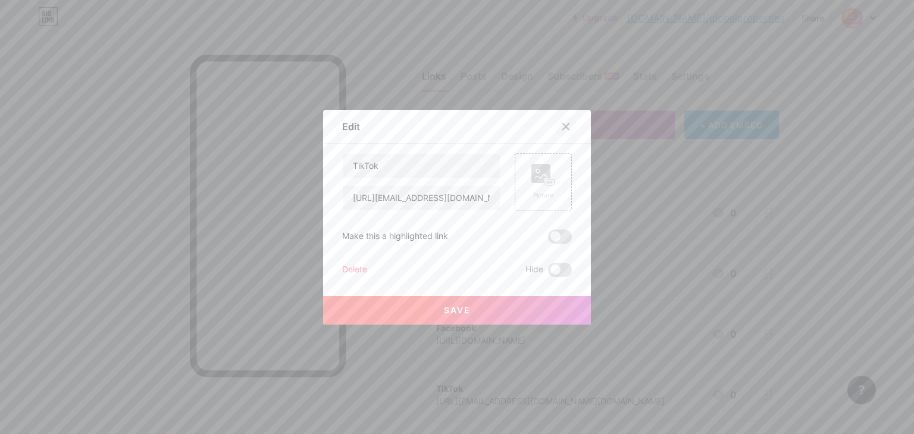
click at [561, 124] on icon at bounding box center [566, 127] width 10 height 10
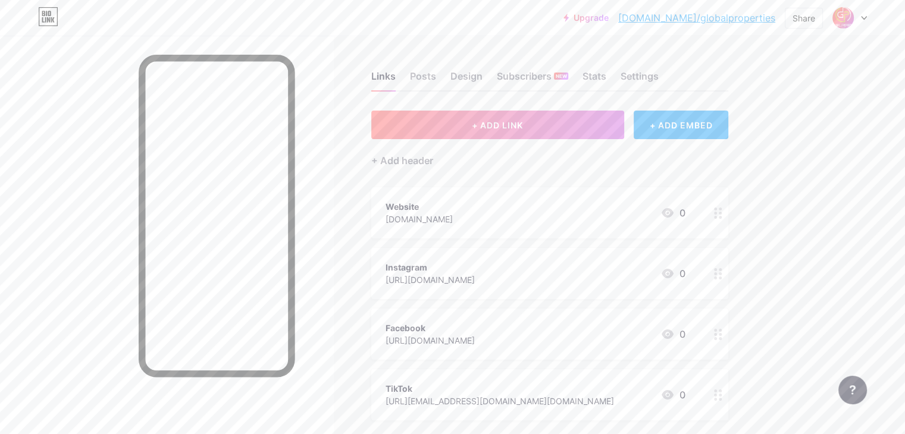
click at [655, 386] on div "TikTok [URL][EMAIL_ADDRESS][DOMAIN_NAME][DOMAIN_NAME] 0" at bounding box center [536, 394] width 300 height 27
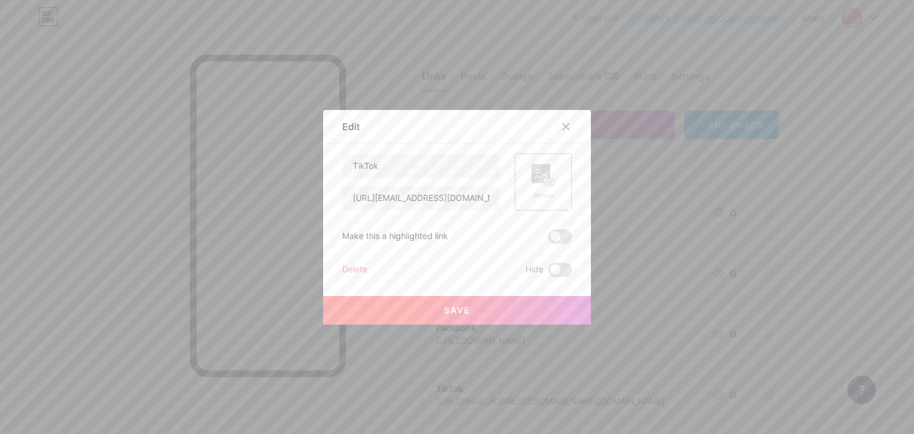
click at [661, 339] on div at bounding box center [457, 217] width 914 height 434
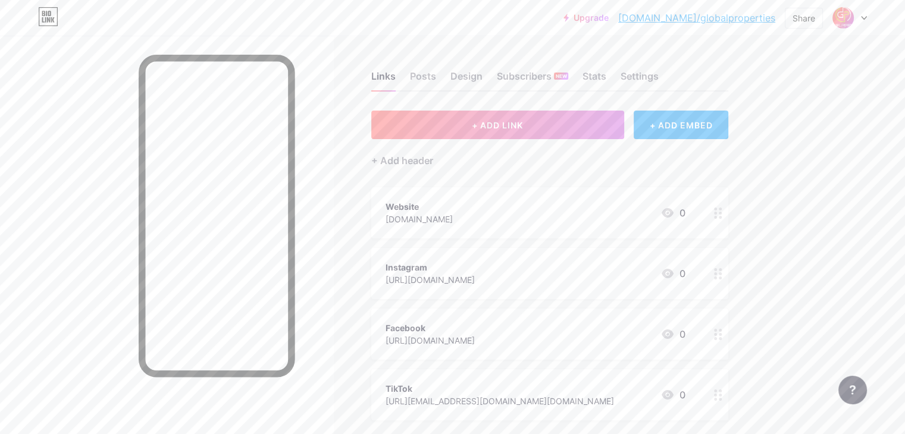
click at [626, 224] on div "Website [DOMAIN_NAME] 0" at bounding box center [536, 212] width 300 height 27
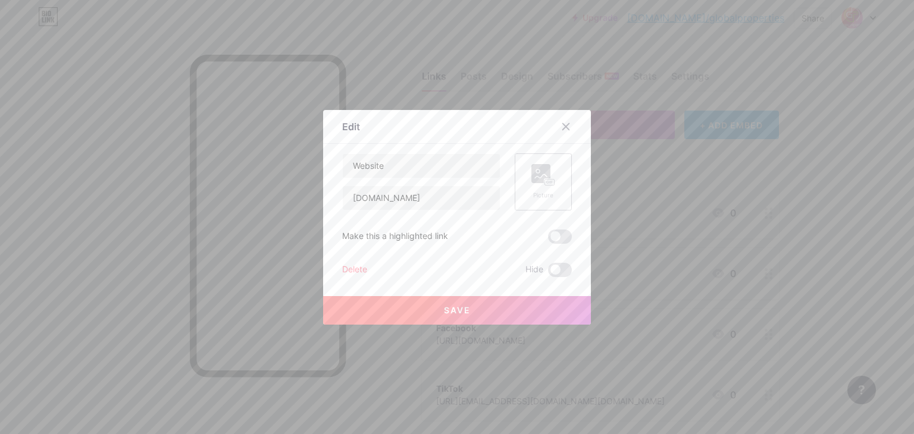
click at [518, 173] on div "Picture" at bounding box center [543, 182] width 57 height 57
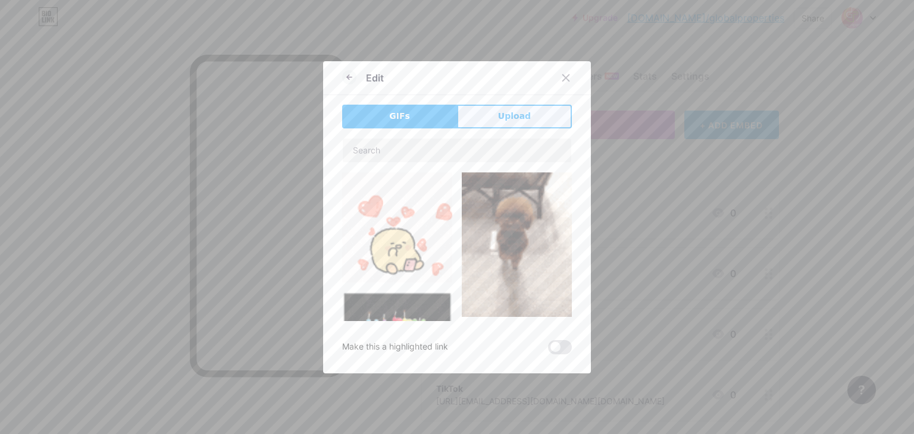
click at [510, 112] on span "Upload" at bounding box center [514, 116] width 33 height 12
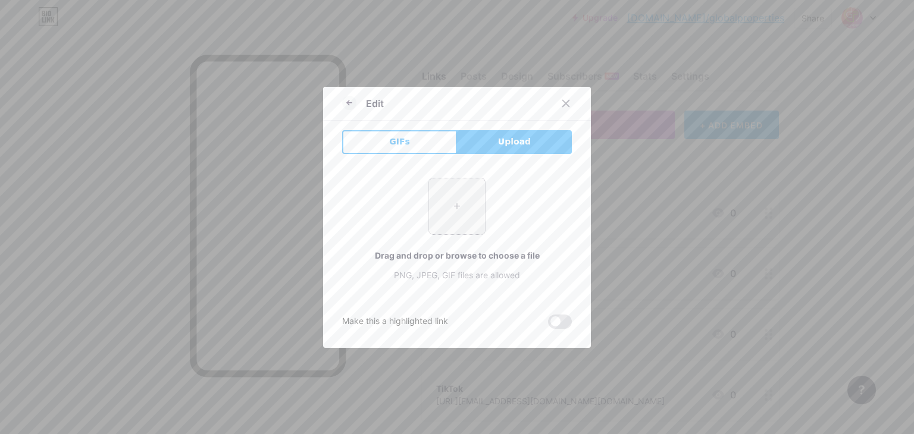
click at [459, 215] on input "file" at bounding box center [457, 207] width 56 height 56
type input "C:\fakepath\global properties-01.png"
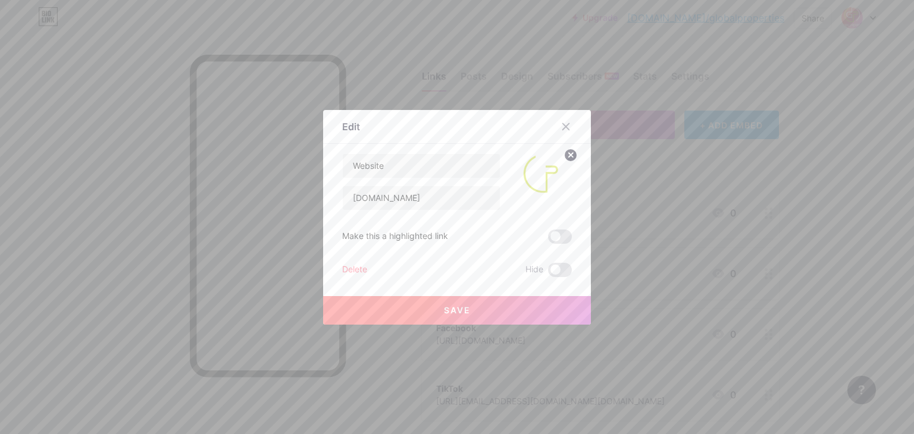
click at [463, 310] on span "Save" at bounding box center [457, 310] width 27 height 10
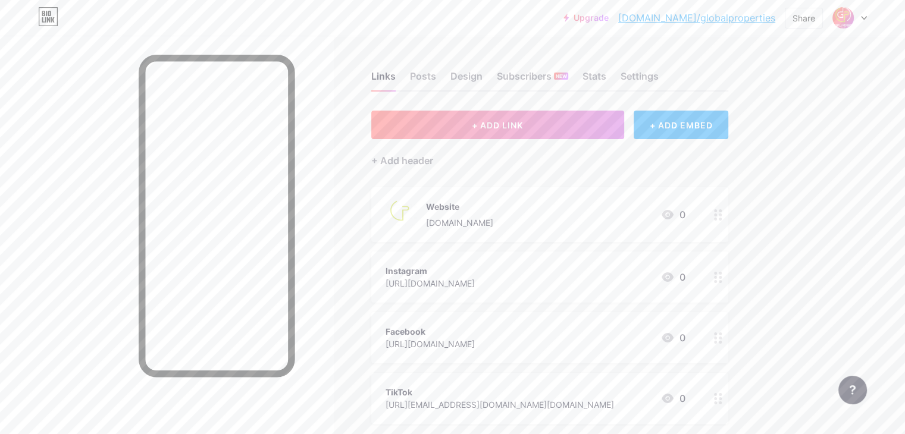
click at [723, 214] on icon at bounding box center [718, 214] width 8 height 11
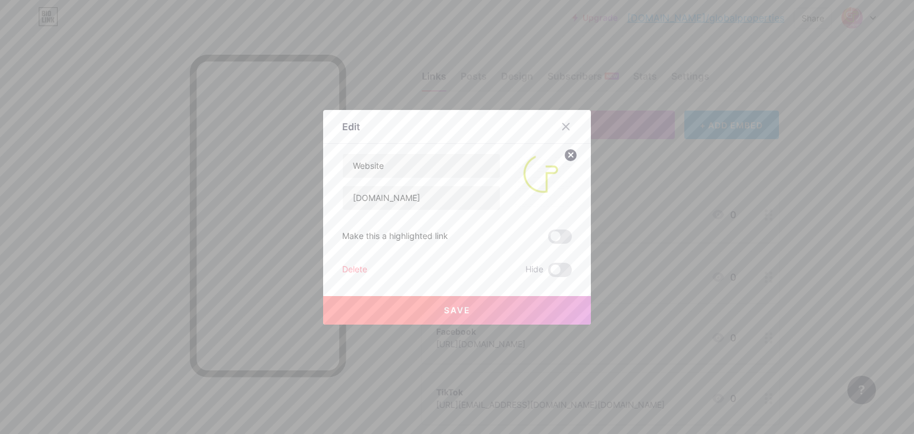
click at [564, 154] on circle at bounding box center [570, 155] width 13 height 13
click at [466, 313] on button "Save" at bounding box center [457, 310] width 268 height 29
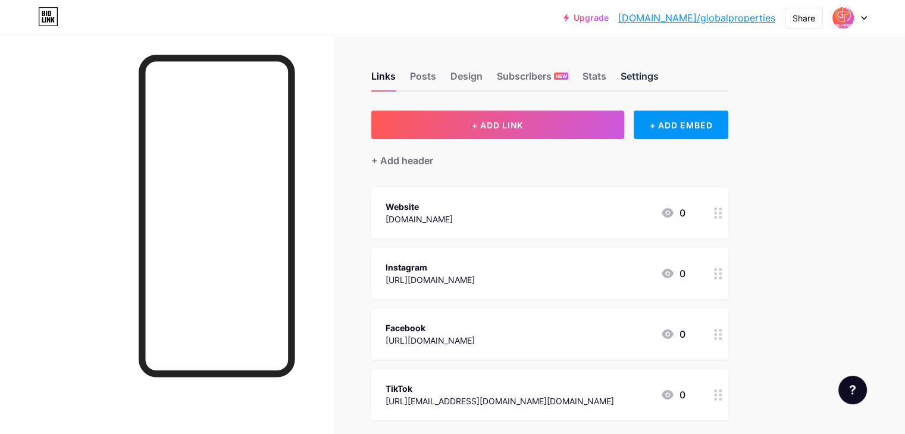
click at [659, 78] on div "Settings" at bounding box center [640, 79] width 38 height 21
click at [863, 16] on icon at bounding box center [864, 18] width 6 height 4
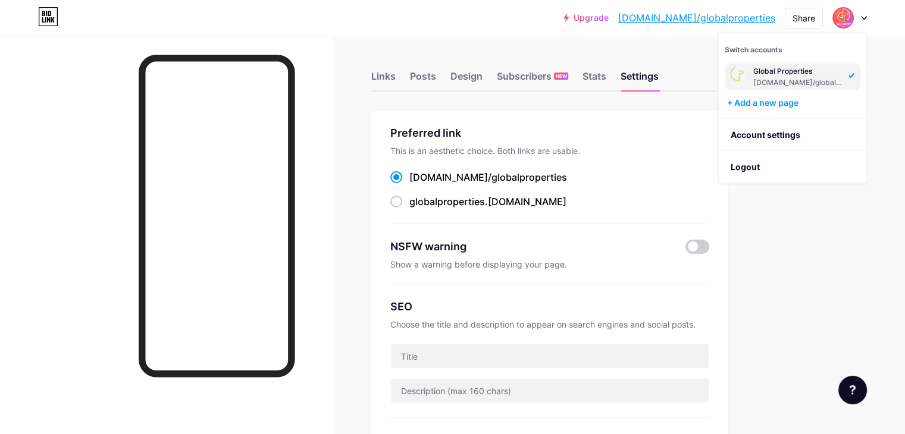
click at [396, 84] on div "Links" at bounding box center [383, 79] width 24 height 21
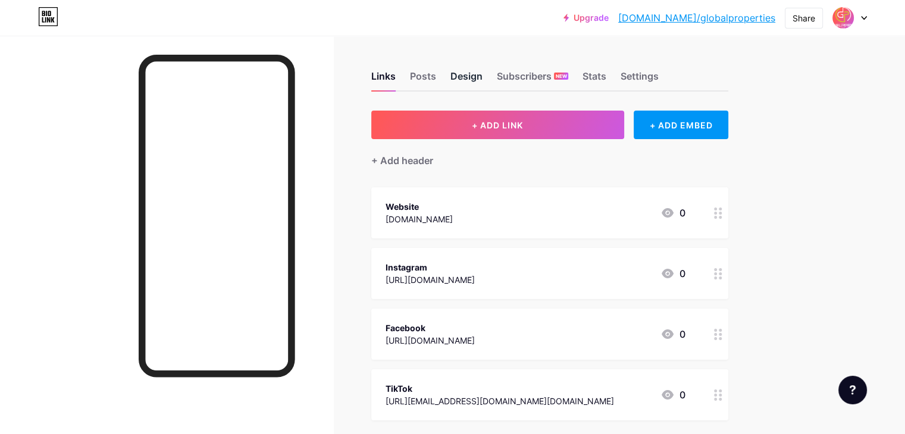
click at [483, 81] on div "Design" at bounding box center [467, 79] width 32 height 21
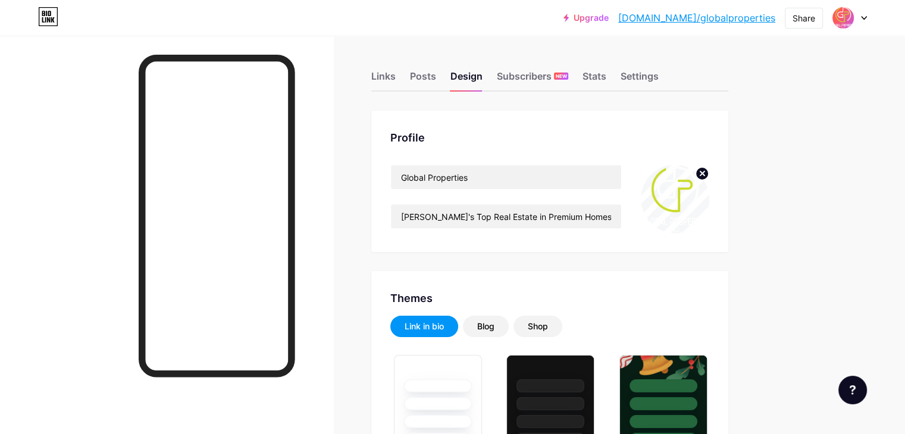
click at [709, 175] on circle at bounding box center [702, 173] width 13 height 13
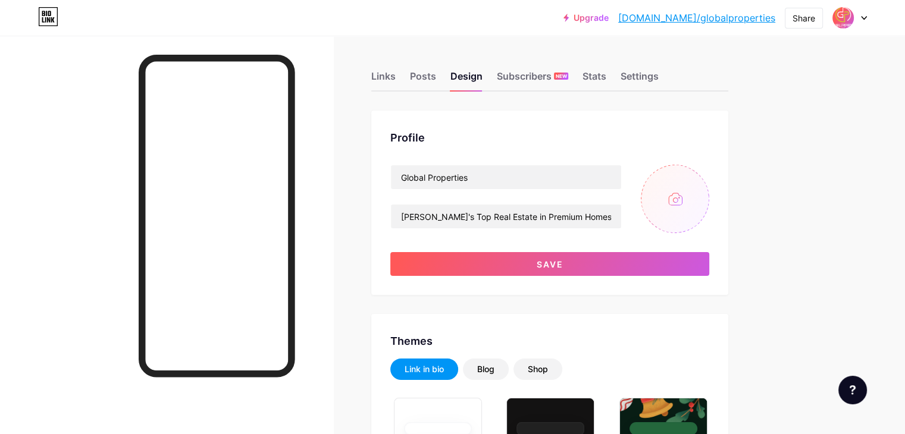
type input "#000000"
type input "#b6bf3b"
type input "#ffffff"
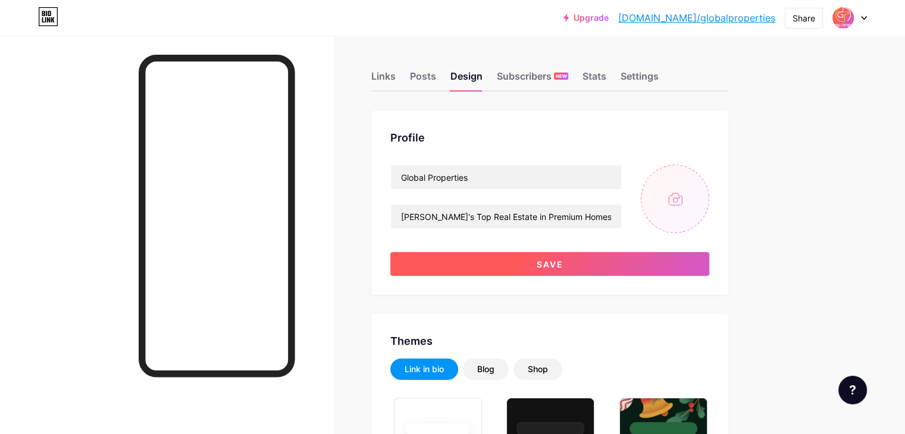
click at [677, 257] on button "Save" at bounding box center [549, 264] width 319 height 24
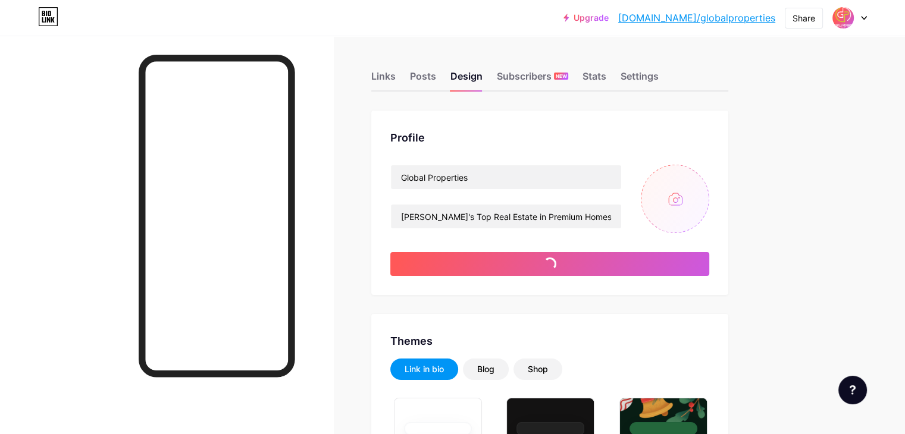
click at [709, 190] on input "file" at bounding box center [675, 199] width 68 height 68
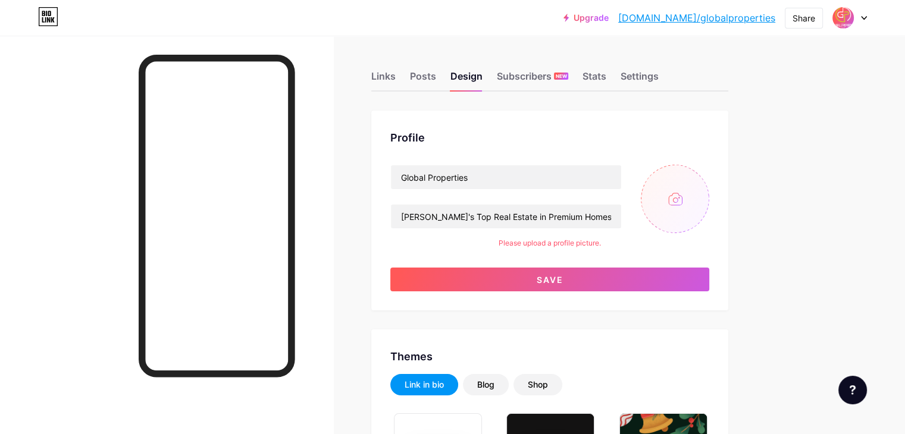
type input "C:\fakepath\global properties-01.png"
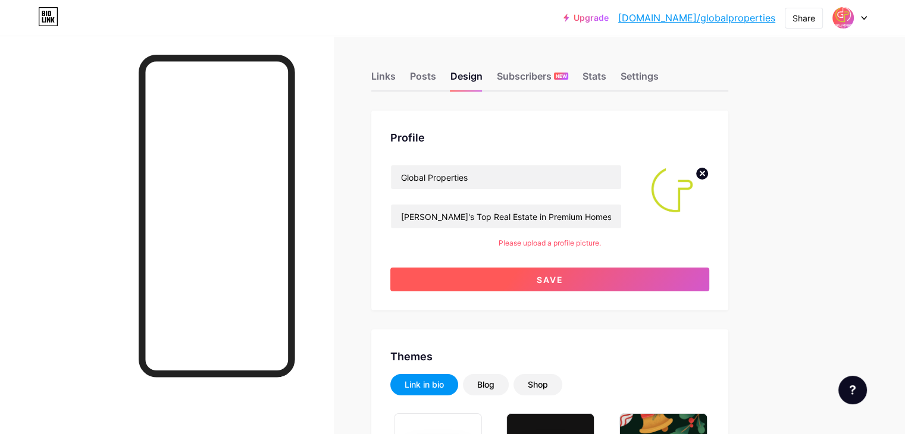
click at [609, 284] on button "Save" at bounding box center [549, 280] width 319 height 24
type input "#ffffff"
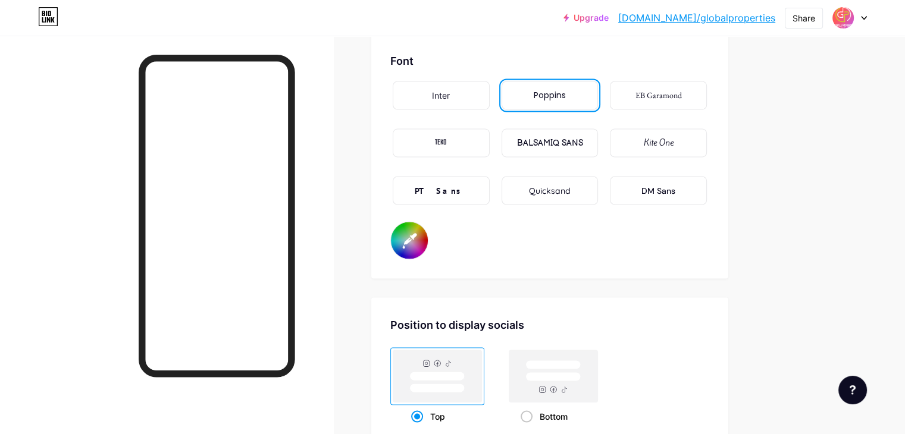
scroll to position [2124, 0]
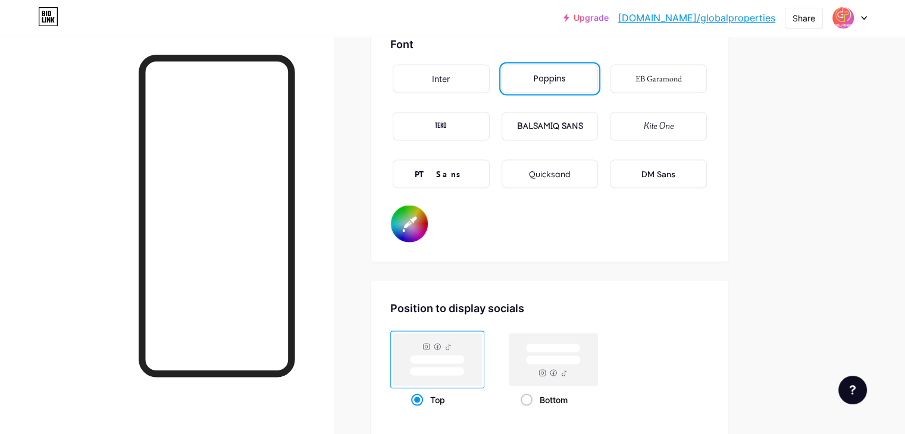
click at [428, 211] on input "#ffffff" at bounding box center [409, 223] width 37 height 37
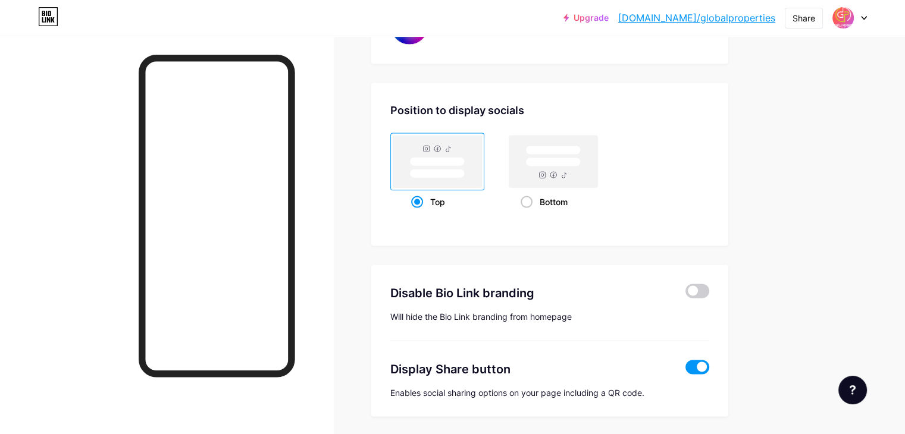
scroll to position [2359, 0]
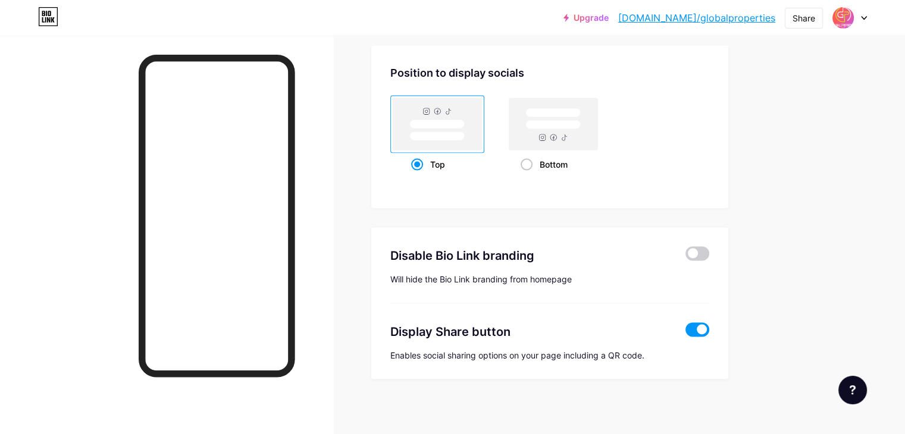
click at [709, 255] on label at bounding box center [698, 254] width 24 height 14
click at [686, 257] on input "checkbox" at bounding box center [686, 257] width 0 height 0
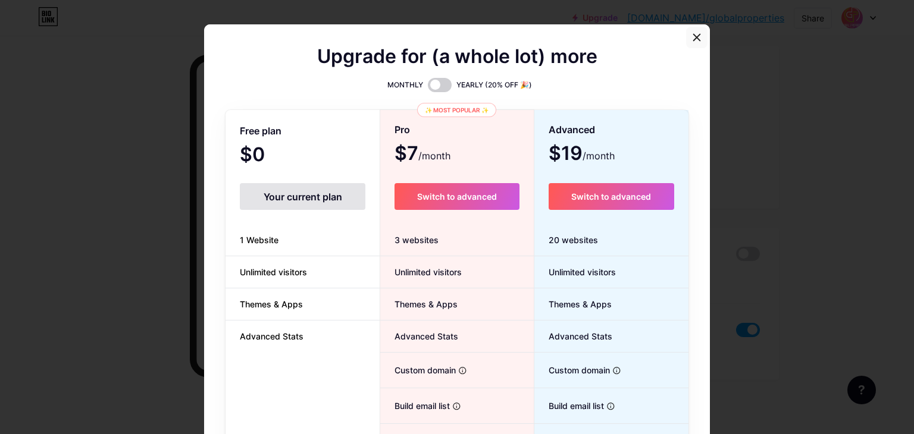
click at [694, 34] on icon at bounding box center [697, 38] width 10 height 10
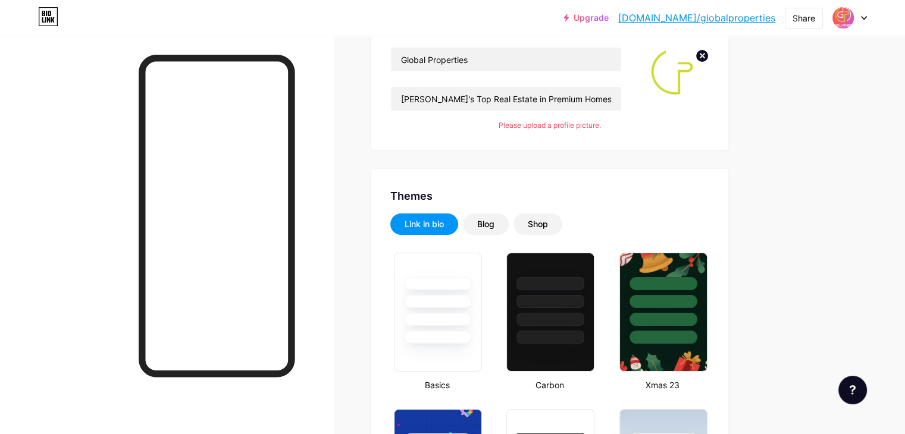
scroll to position [0, 0]
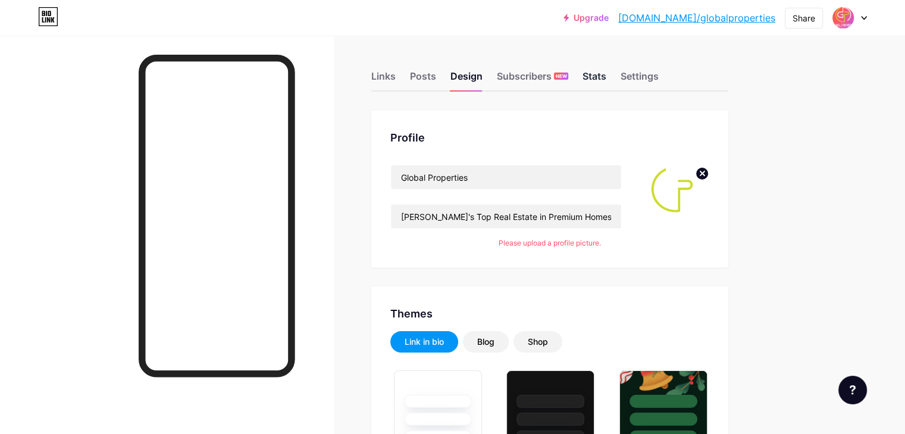
click at [606, 76] on div "Stats" at bounding box center [595, 79] width 24 height 21
click at [659, 71] on div "Settings" at bounding box center [640, 79] width 38 height 21
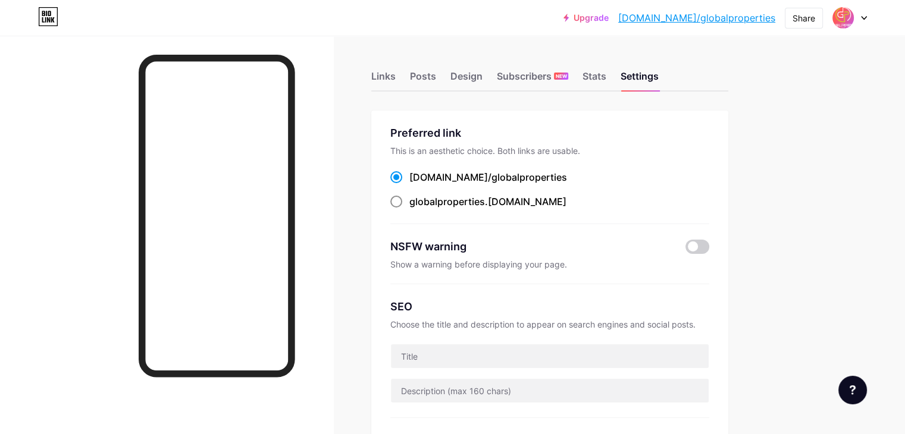
click at [402, 198] on span at bounding box center [396, 202] width 12 height 12
click at [417, 209] on input "globalproperties .bio.link" at bounding box center [413, 213] width 8 height 8
radio input "true"
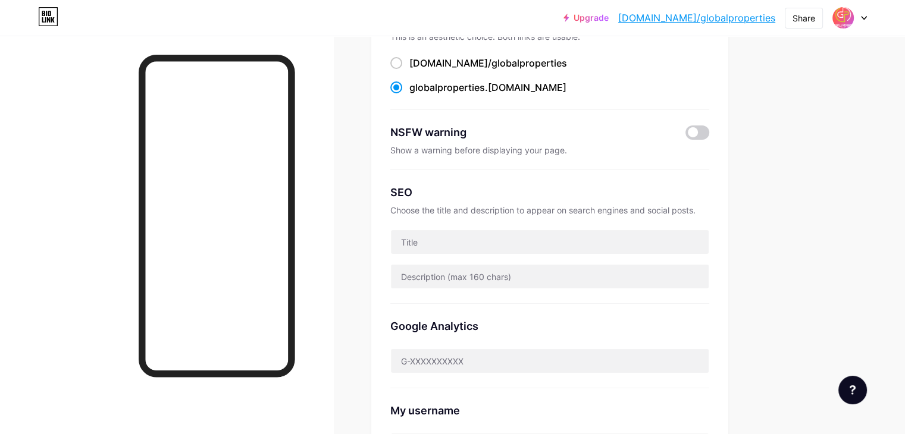
scroll to position [101, 0]
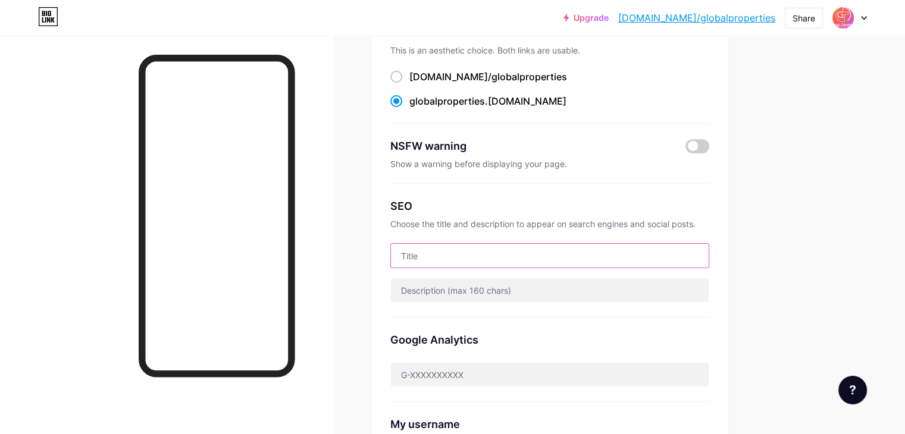
click at [471, 251] on input "text" at bounding box center [550, 256] width 318 height 24
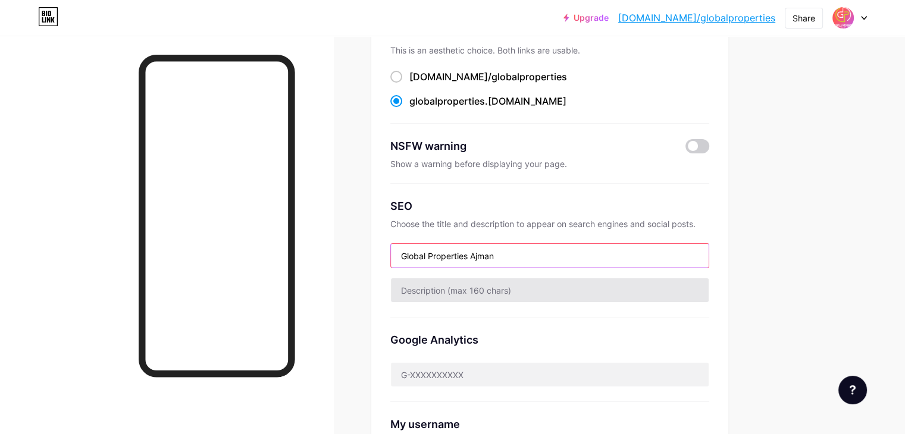
type input "Global Properties Ajman"
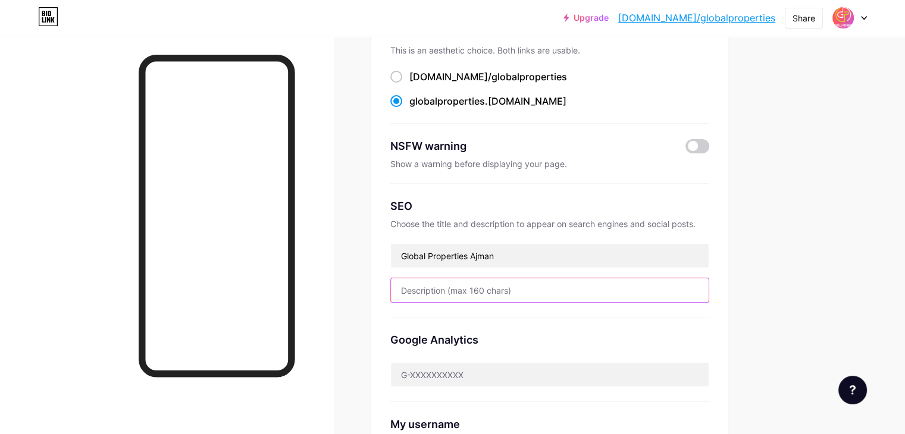
click at [476, 296] on input "text" at bounding box center [550, 291] width 318 height 24
type input "Global Properties is a luxury Real Estate company situated in Ajman, UAE. From …"
click at [493, 305] on div "SEO Choose the title and description to appear on search engines and social pos…" at bounding box center [549, 251] width 319 height 134
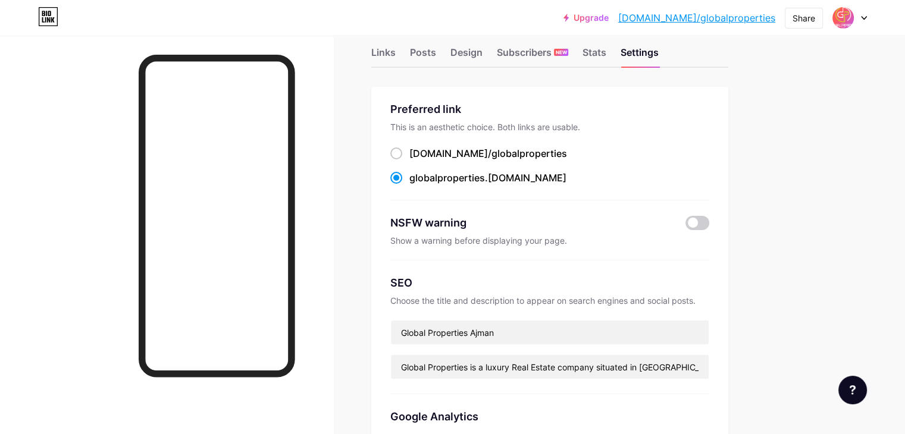
scroll to position [11, 0]
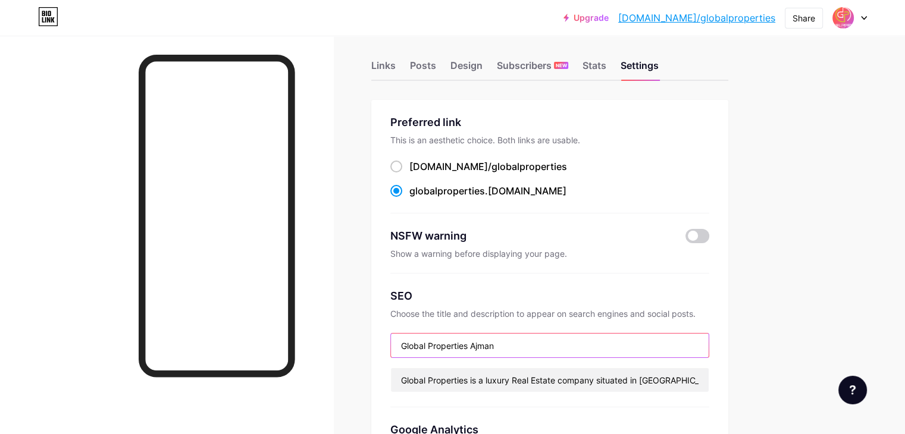
click at [555, 351] on input "Global Properties Ajman" at bounding box center [550, 346] width 318 height 24
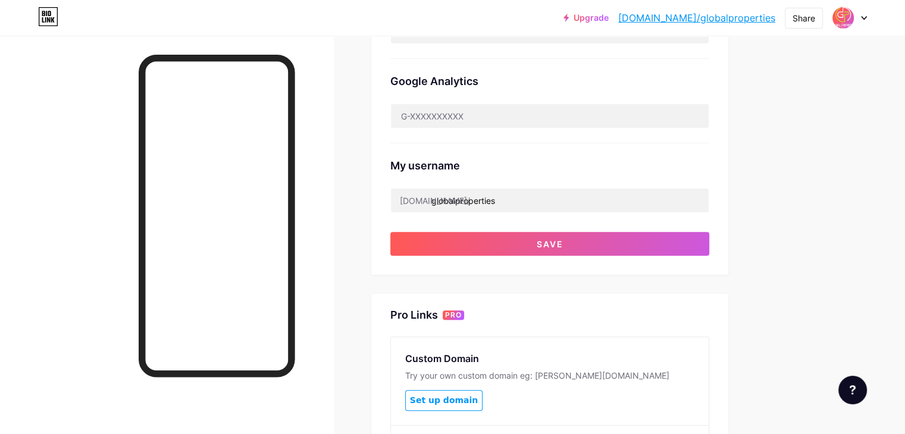
scroll to position [538, 0]
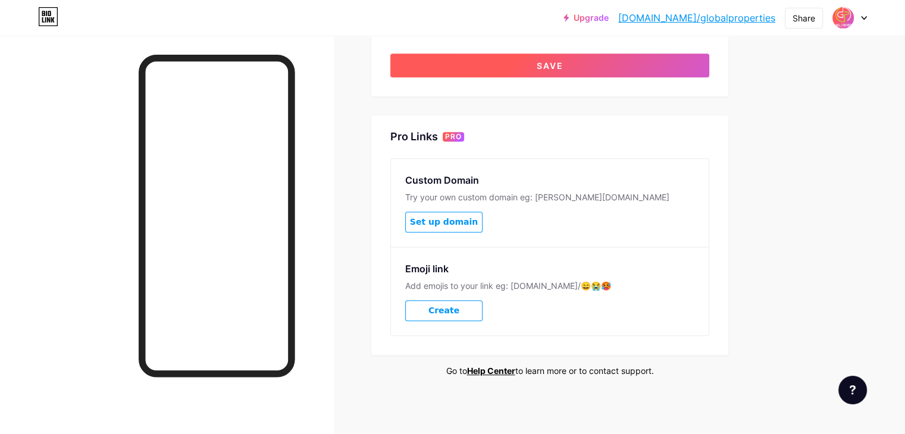
type input "Global Properties Ajman - Real Estate Company"
click at [630, 64] on button "Save" at bounding box center [549, 66] width 319 height 24
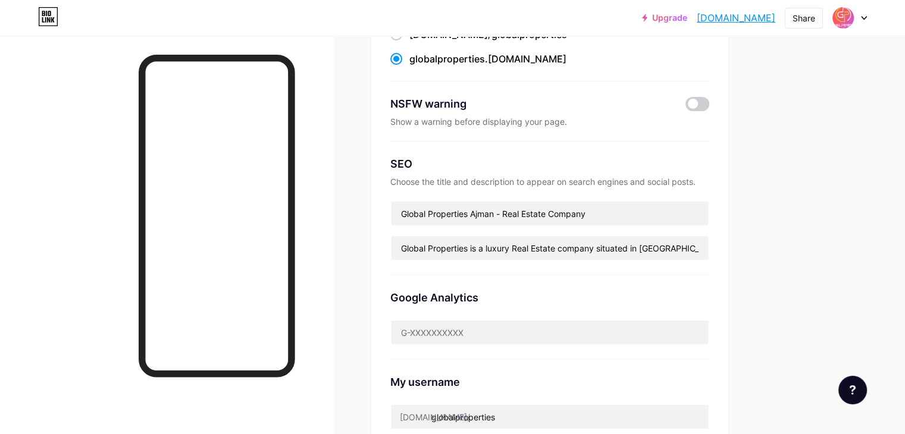
scroll to position [102, 0]
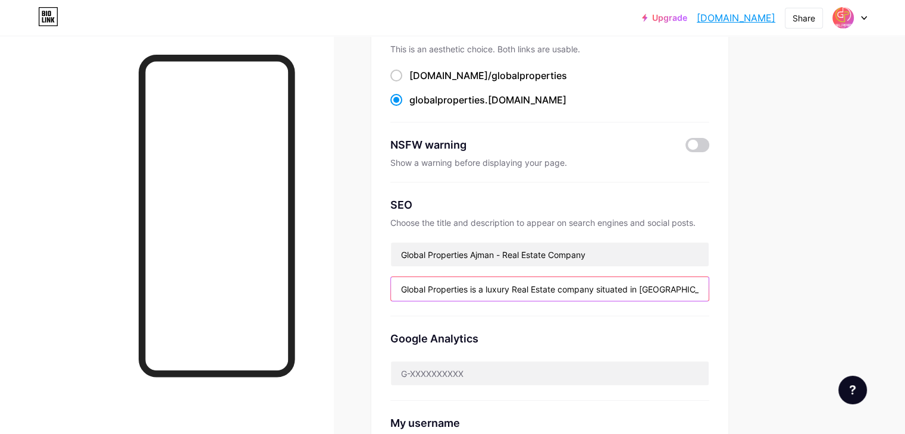
click at [626, 290] on input "Global Properties is a luxury Real Estate company situated in Ajman, UAE. From …" at bounding box center [550, 289] width 318 height 24
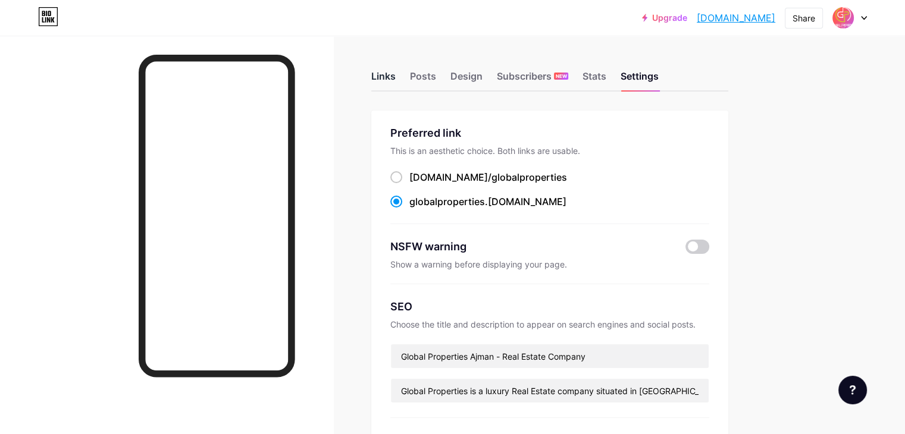
click at [396, 79] on div "Links" at bounding box center [383, 79] width 24 height 21
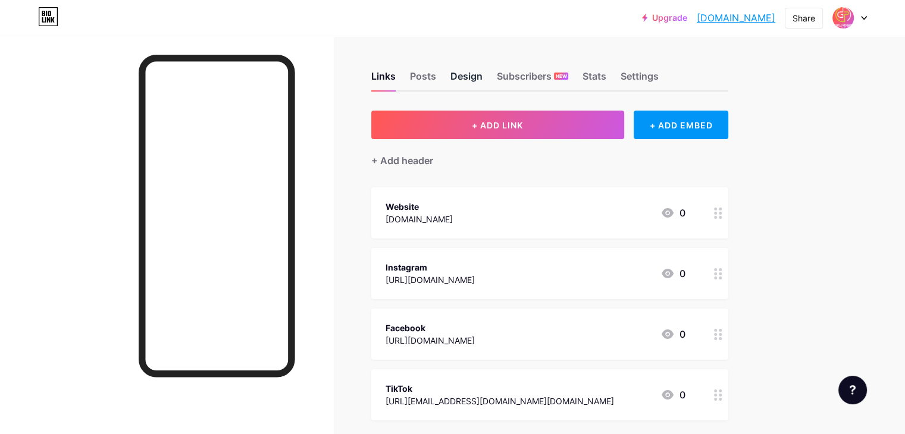
click at [483, 79] on div "Design" at bounding box center [467, 79] width 32 height 21
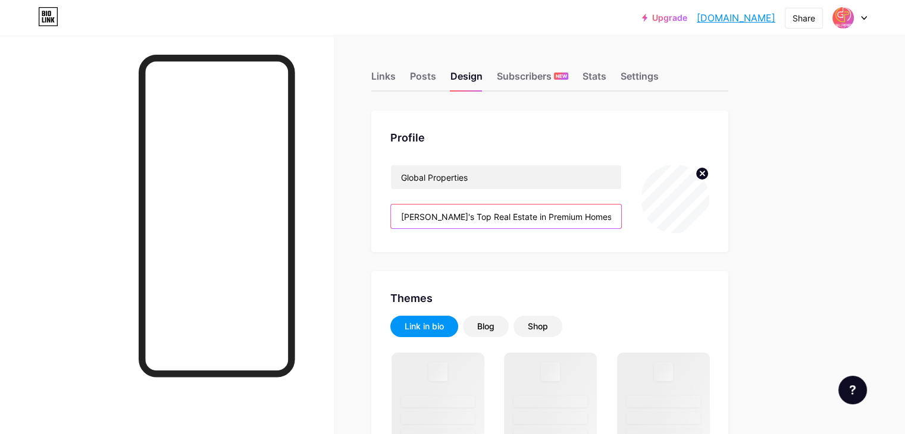
click at [545, 209] on input "[PERSON_NAME]'s Top Real Estate in Premium Homes Luxury Apartments, Villas & To…" at bounding box center [506, 217] width 230 height 24
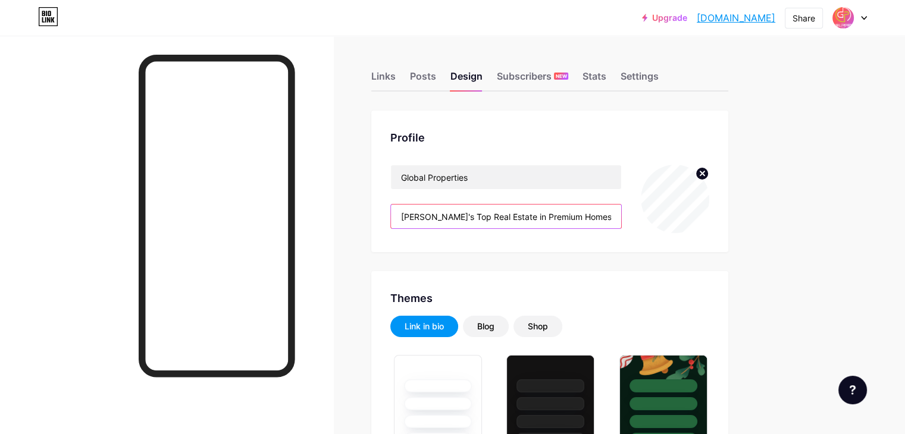
type input "#000000"
type input "#b6bf3b"
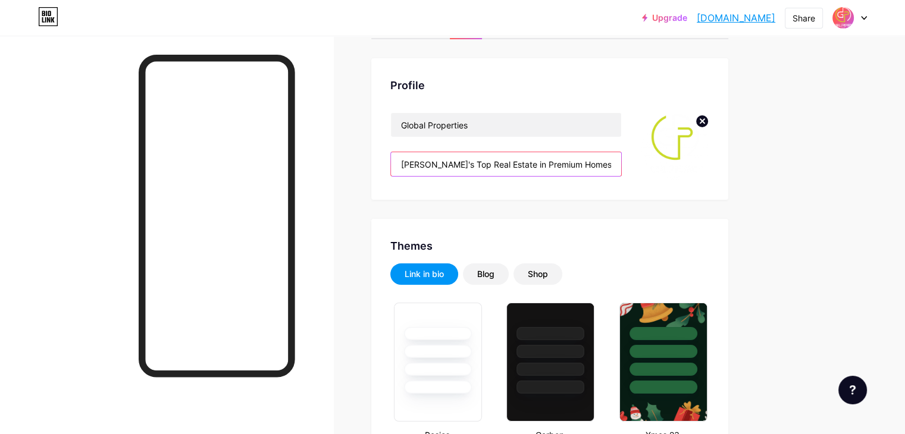
scroll to position [0, 417]
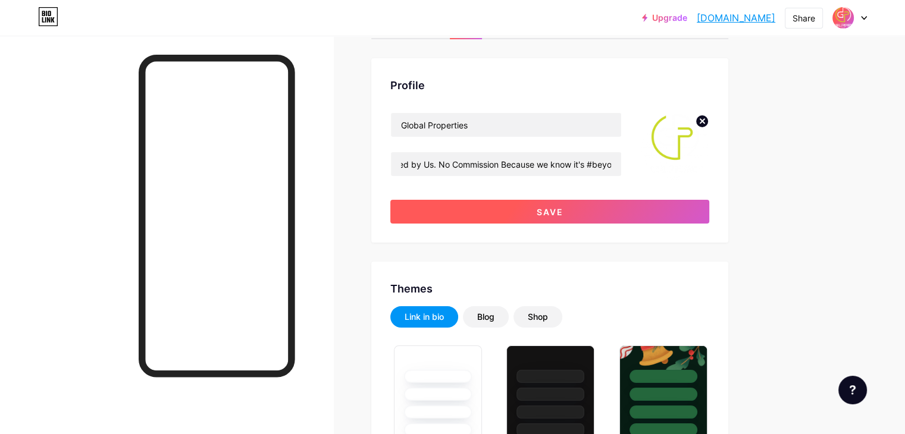
click at [561, 212] on button "Save" at bounding box center [549, 212] width 319 height 24
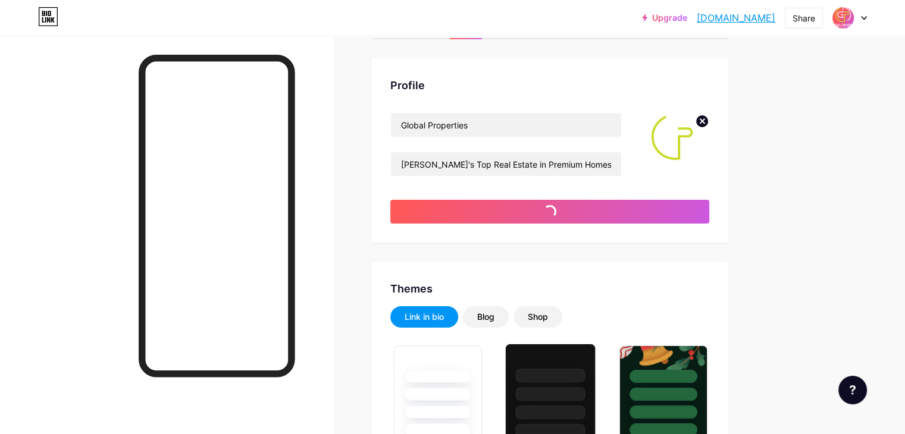
type input "#ffffff"
